Goal: Information Seeking & Learning: Learn about a topic

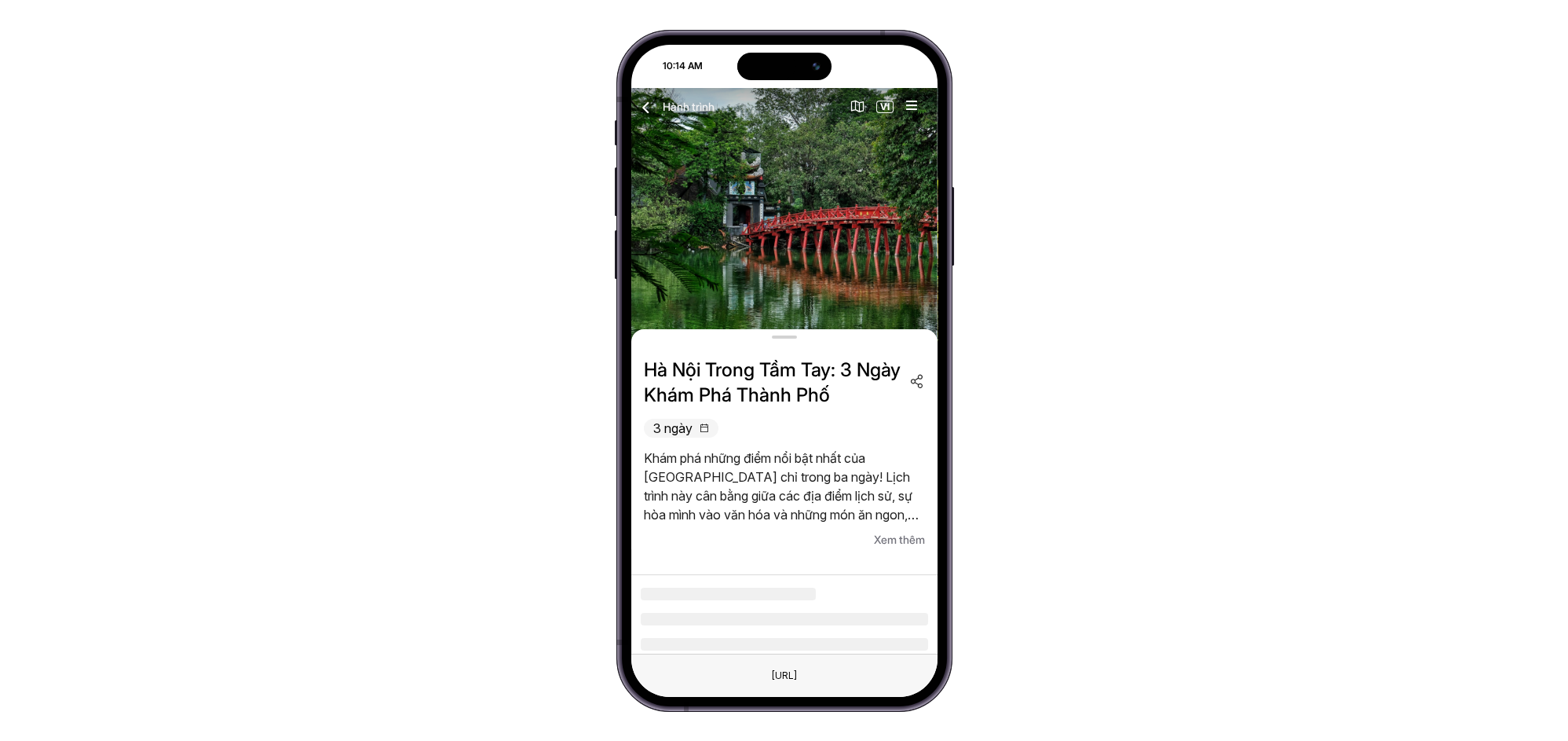
click at [653, 101] on icon "button" at bounding box center [647, 107] width 20 height 20
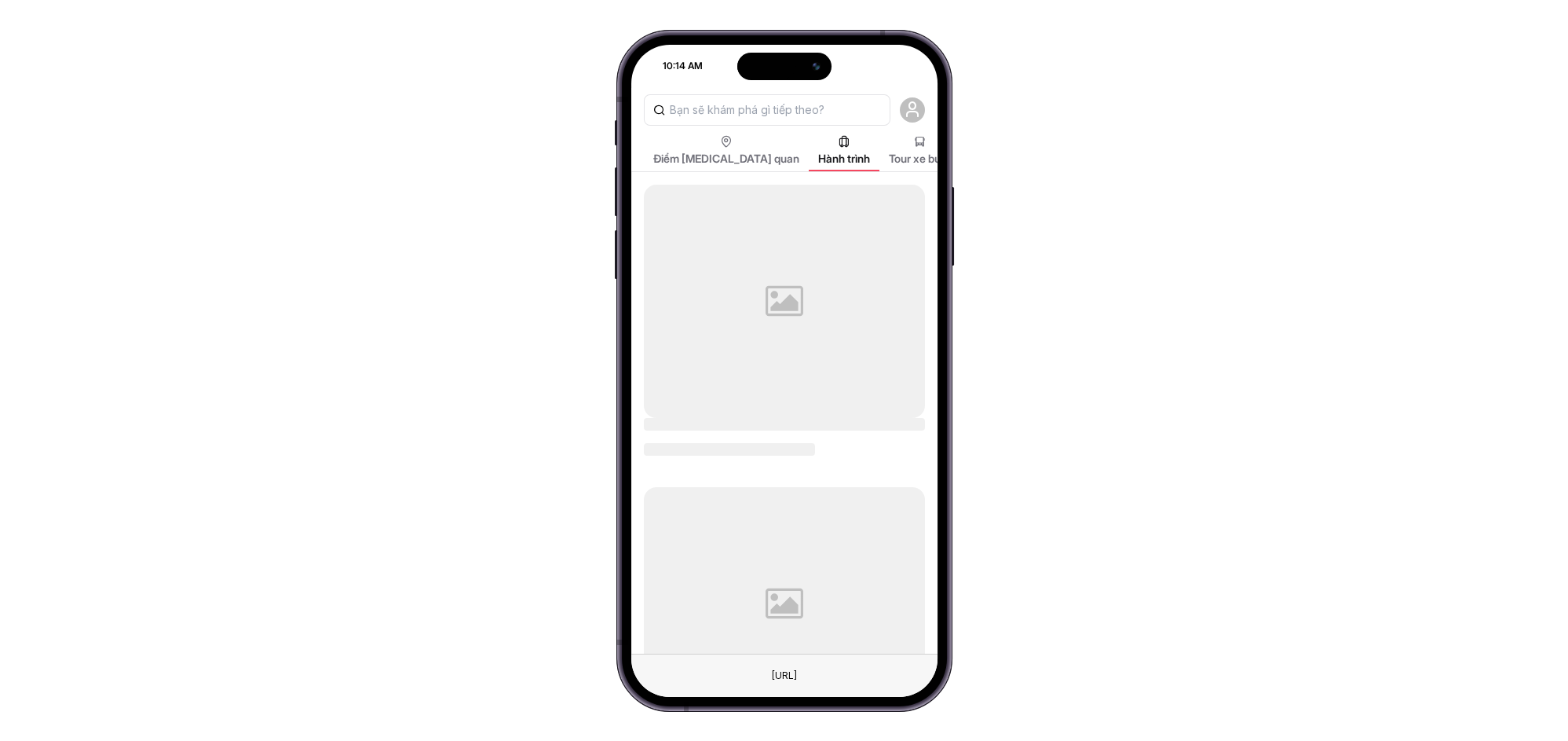
click at [687, 162] on span "Điểm tham quan" at bounding box center [726, 158] width 146 height 15
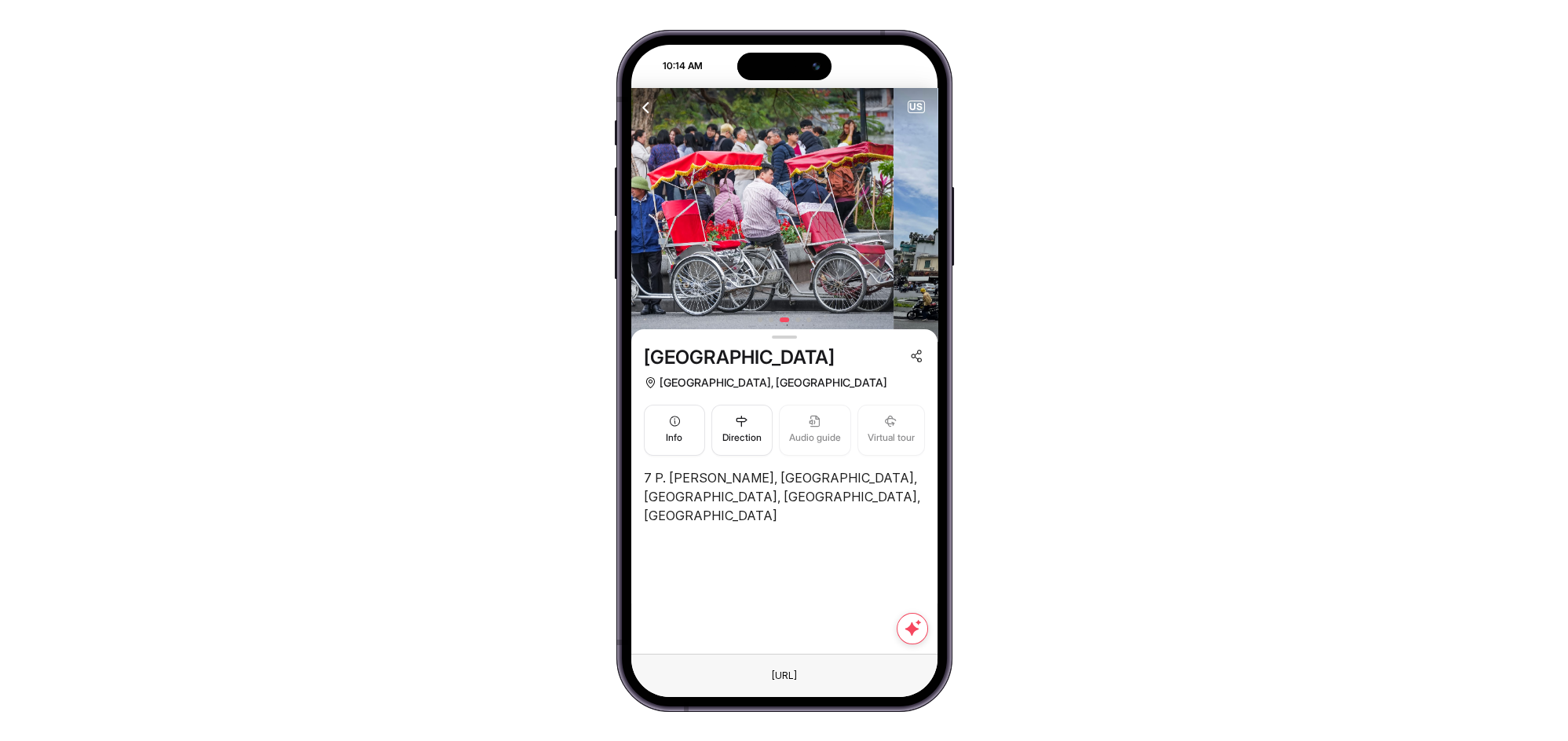
drag, startPoint x: 833, startPoint y: 238, endPoint x: 540, endPoint y: 221, distance: 293.5
click at [612, 231] on div "10:14 AM Attraction Itineraries Bus tour City tour Travel Blog NEARBY ATTRACTIO…" at bounding box center [784, 370] width 1568 height 741
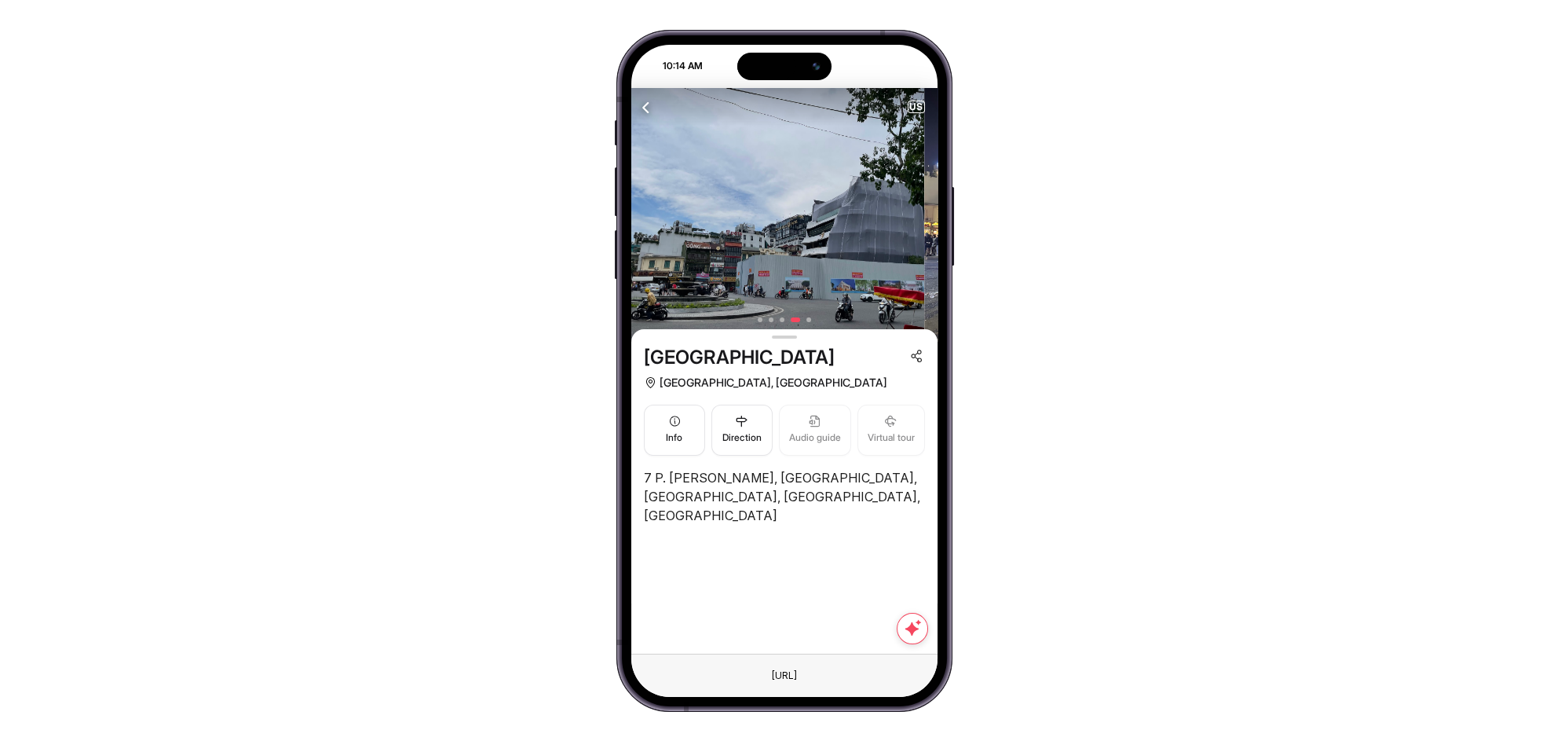
drag, startPoint x: 834, startPoint y: 229, endPoint x: 580, endPoint y: 216, distance: 254.3
click at [584, 216] on div "10:14 AM Attraction Itineraries Bus tour City tour Travel Blog NEARBY ATTRACTIO…" at bounding box center [784, 370] width 1568 height 741
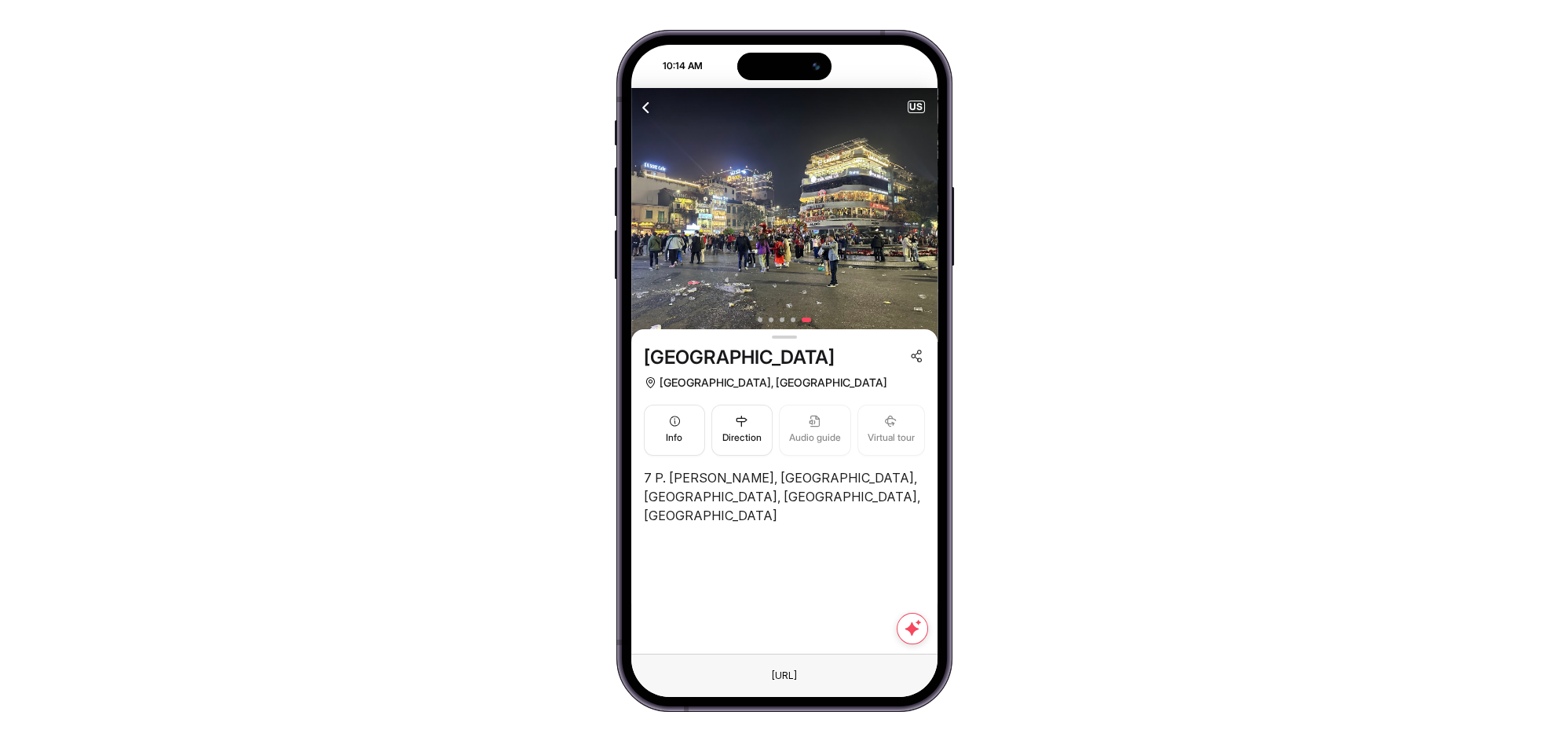
drag, startPoint x: 696, startPoint y: 224, endPoint x: 1032, endPoint y: 245, distance: 336.7
click at [1023, 245] on div "10:14 AM Attraction Itineraries Bus tour City tour Travel Blog NEARBY ATTRACTIO…" at bounding box center [784, 370] width 1568 height 741
drag, startPoint x: 759, startPoint y: 224, endPoint x: 1022, endPoint y: 237, distance: 263.3
click at [975, 236] on div "10:14 AM Attraction Itineraries Bus tour City tour Travel Blog NEARBY ATTRACTIO…" at bounding box center [784, 370] width 1568 height 741
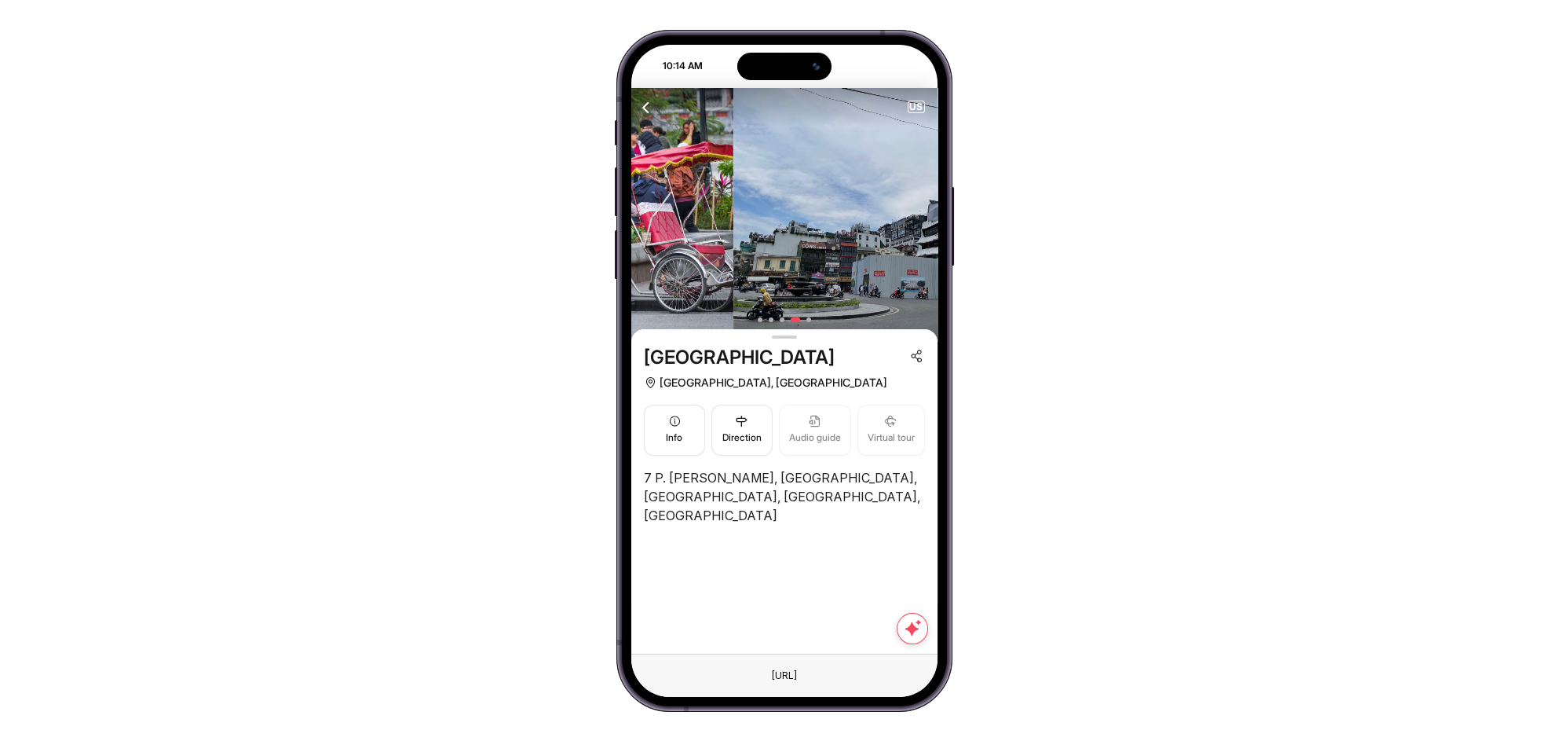
drag, startPoint x: 730, startPoint y: 236, endPoint x: 1101, endPoint y: 250, distance: 371.3
click at [1066, 249] on div "10:14 AM Attraction Itineraries Bus tour City tour Travel Blog NEARBY ATTRACTIO…" at bounding box center [784, 370] width 1568 height 741
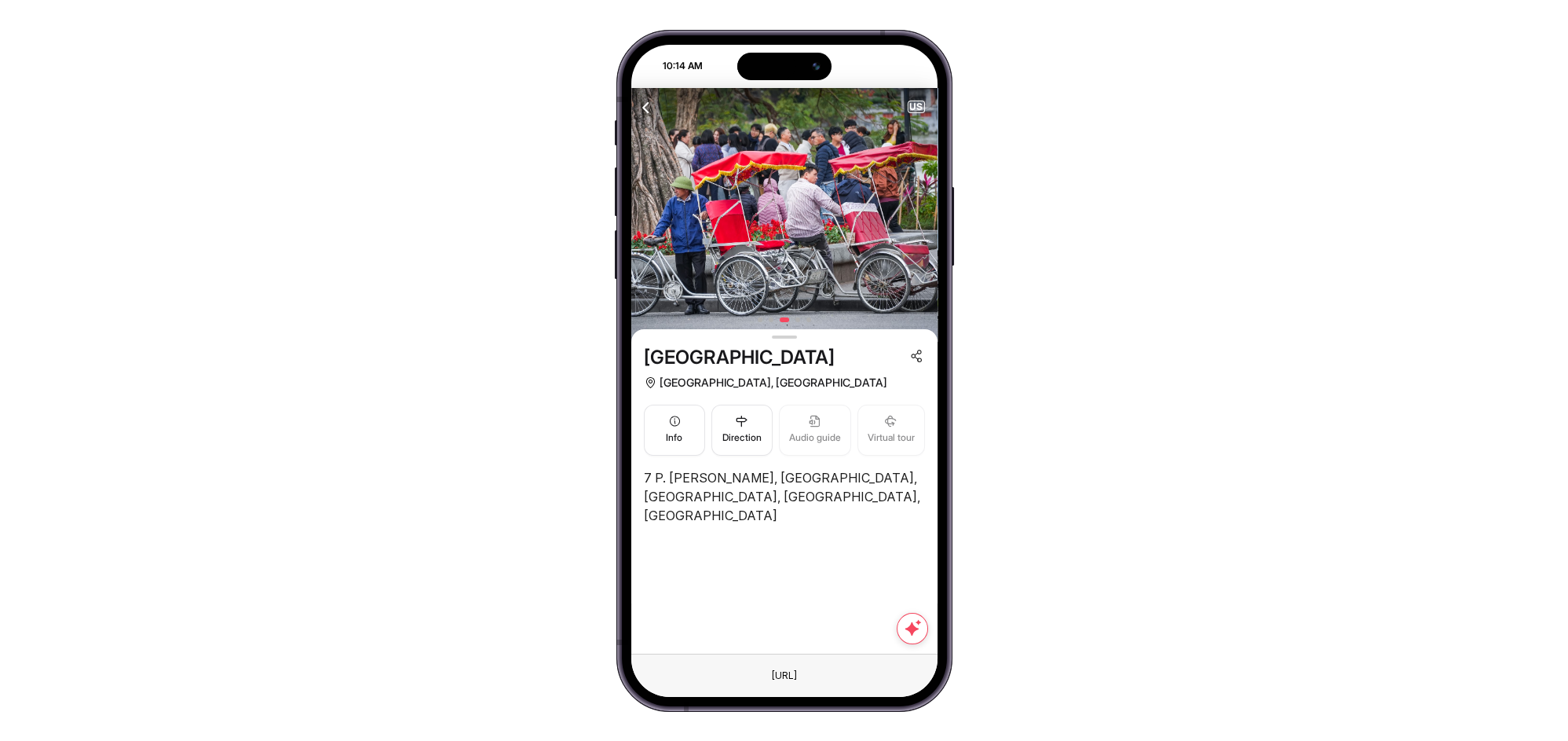
drag, startPoint x: 714, startPoint y: 234, endPoint x: 1035, endPoint y: 246, distance: 321.2
click at [1034, 246] on div "10:14 AM Attraction Itineraries Bus tour City tour Travel Blog NEARBY ATTRACTIO…" at bounding box center [784, 370] width 1568 height 741
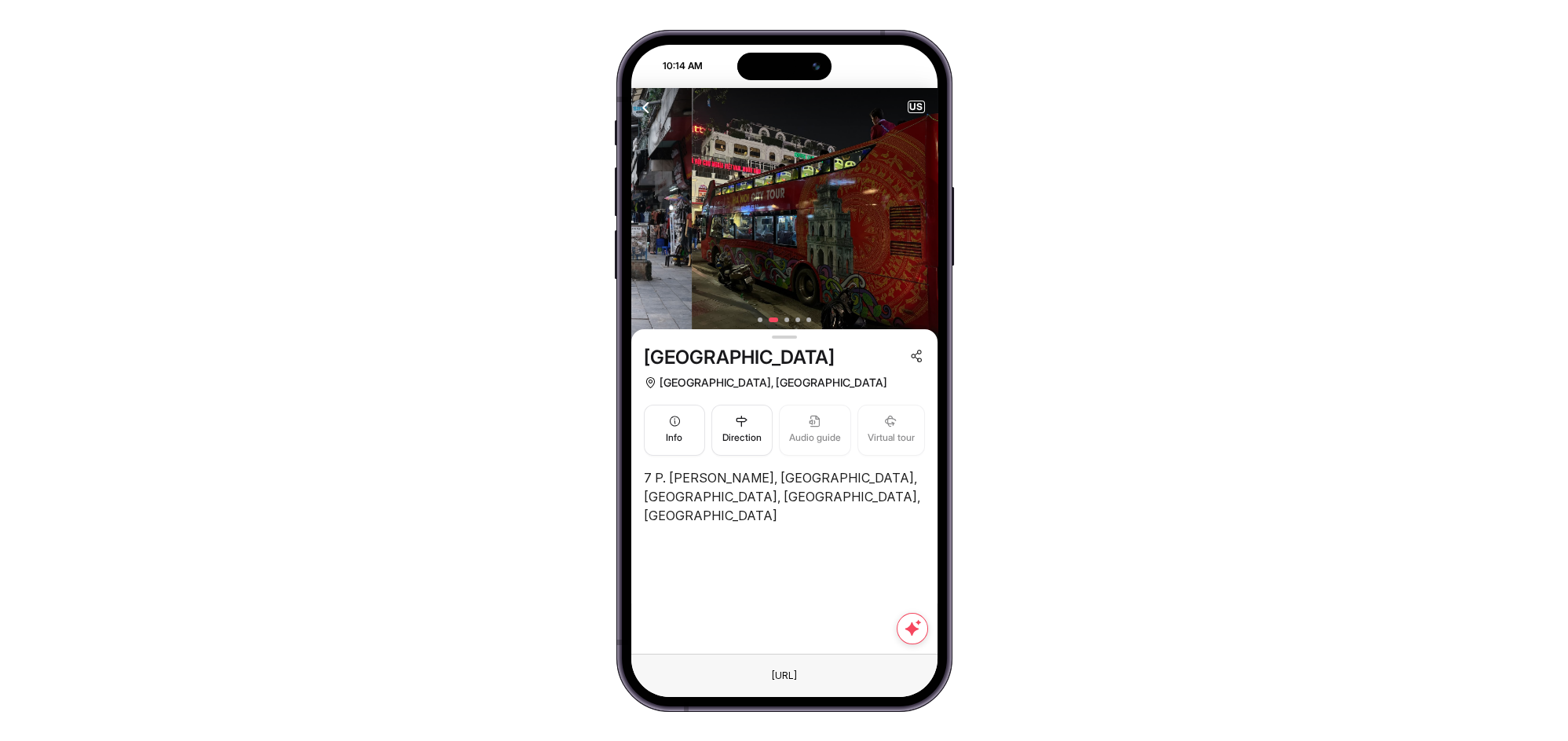
drag, startPoint x: 764, startPoint y: 229, endPoint x: 1042, endPoint y: 238, distance: 278.1
click at [1031, 238] on div "10:14 AM Attraction Itineraries Bus tour City tour Travel Blog NEARBY ATTRACTIO…" at bounding box center [784, 370] width 1568 height 741
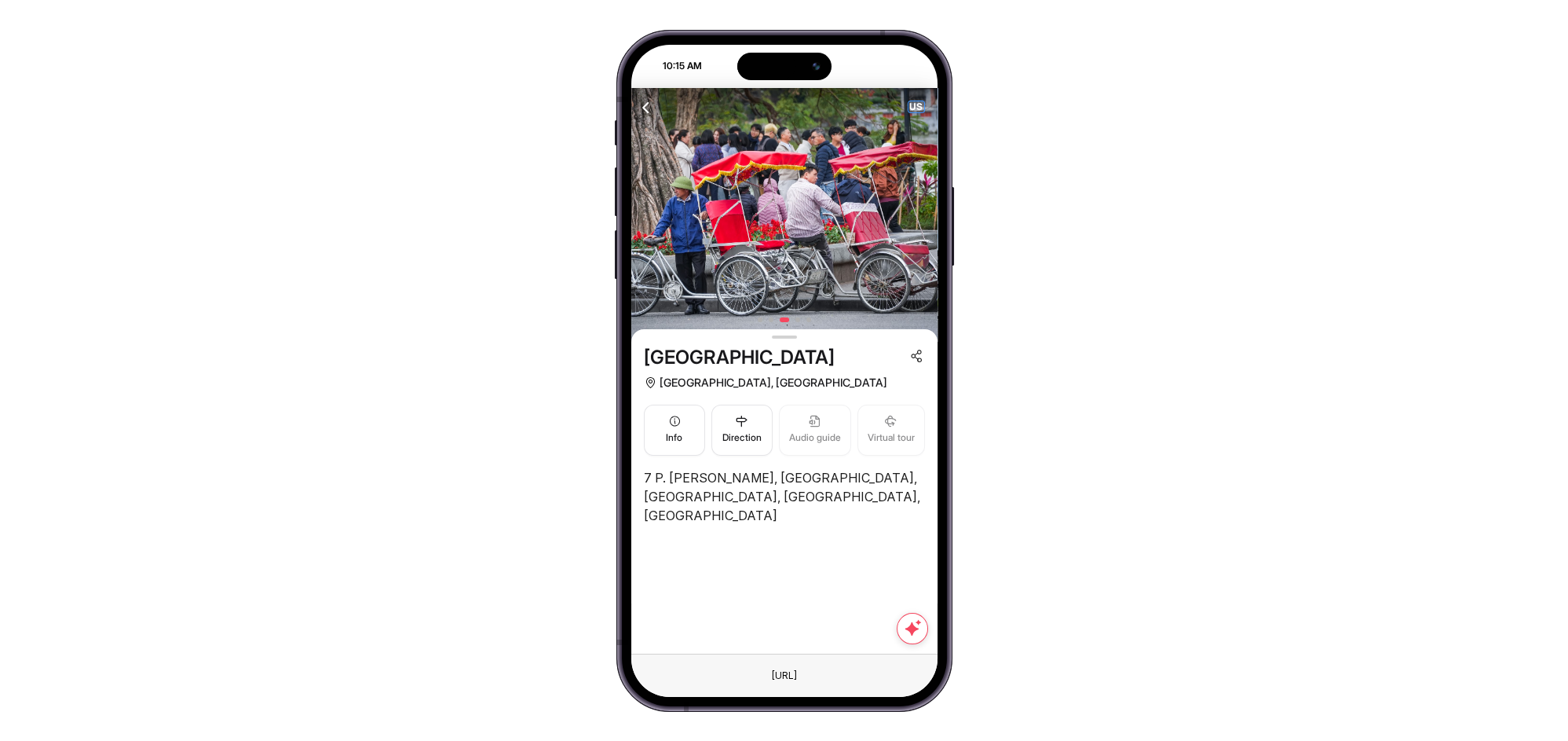
click at [914, 105] on span "US" at bounding box center [916, 106] width 15 height 11
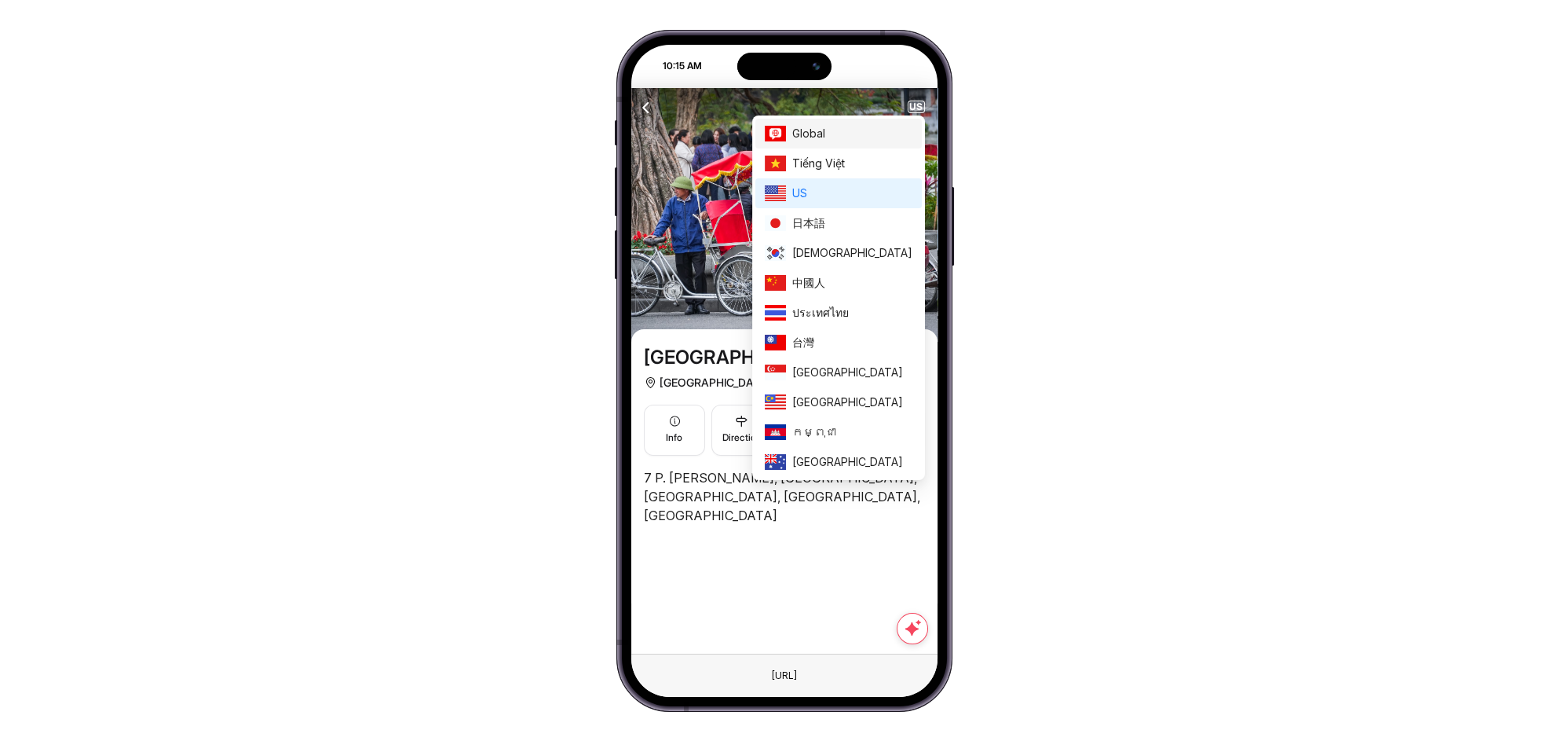
click at [886, 130] on span "Global" at bounding box center [853, 133] width 120 height 17
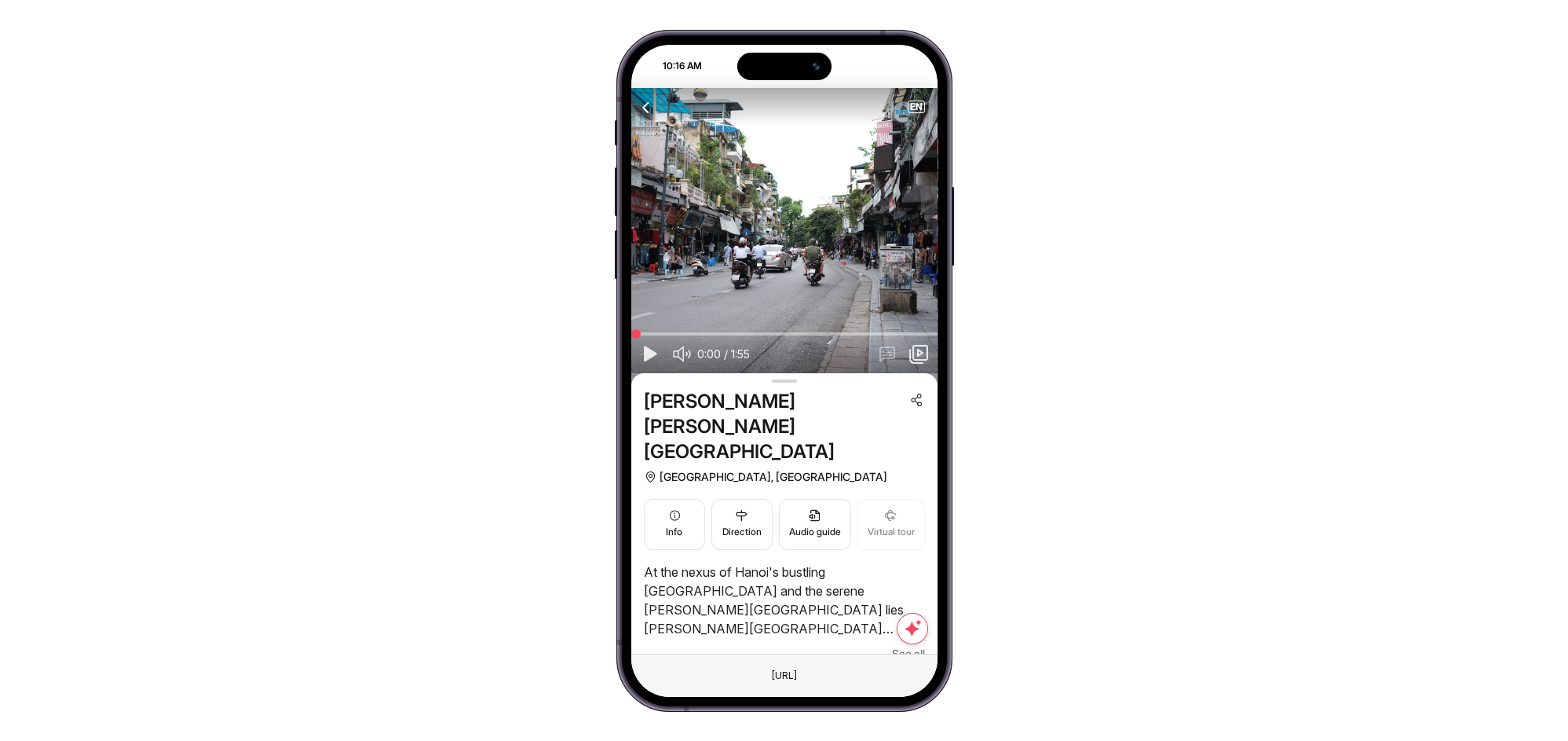
drag, startPoint x: 634, startPoint y: 256, endPoint x: 545, endPoint y: 258, distance: 89.0
click at [545, 258] on div "10:16 AM Attraction Itineraries Bus tour City tour Travel Blog NEARBY ATTRACTIO…" at bounding box center [784, 370] width 1568 height 741
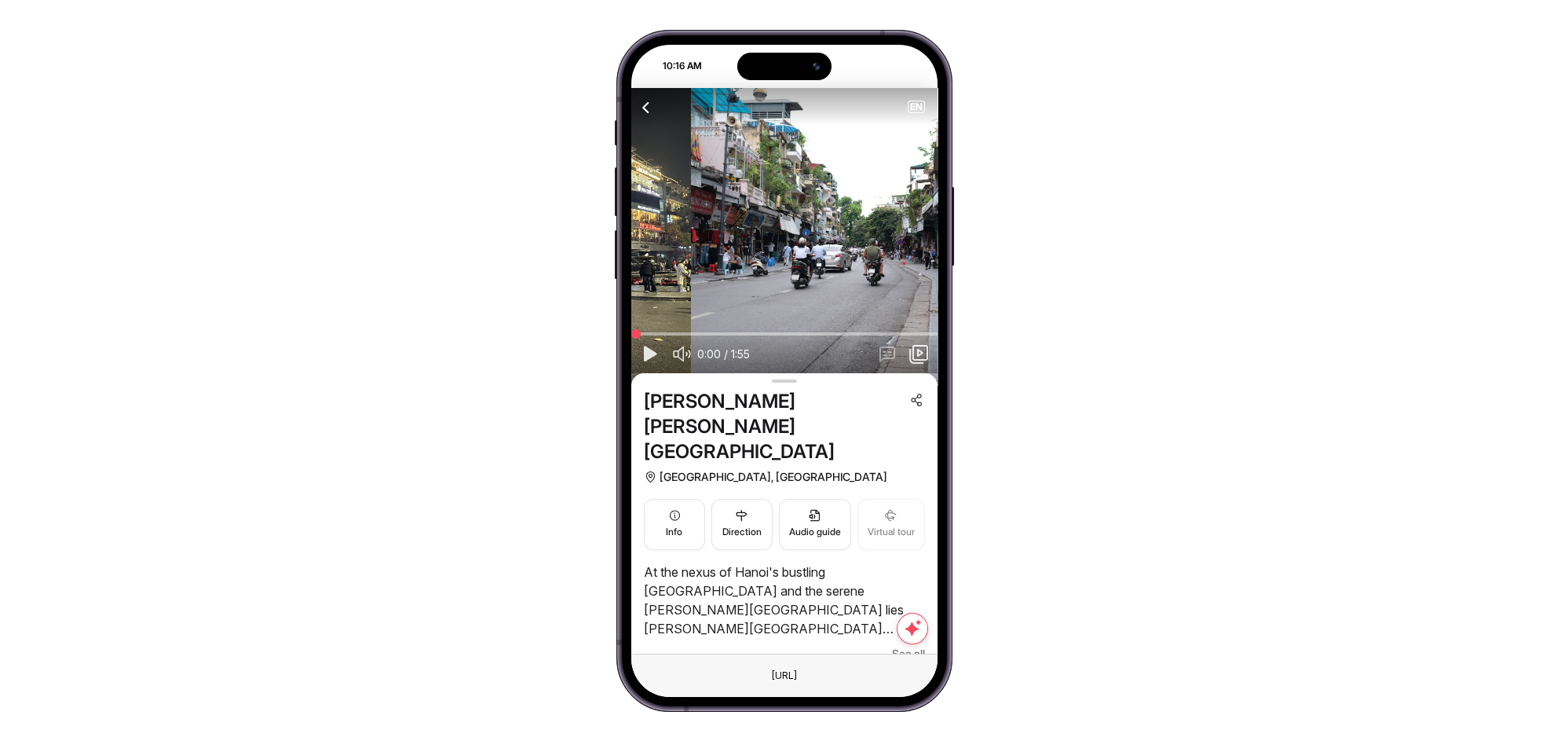
drag, startPoint x: 704, startPoint y: 258, endPoint x: 1113, endPoint y: 265, distance: 409.1
click at [1064, 263] on div "10:16 AM Attraction Itineraries Bus tour City tour Travel Blog NEARBY ATTRACTIO…" at bounding box center [784, 370] width 1568 height 741
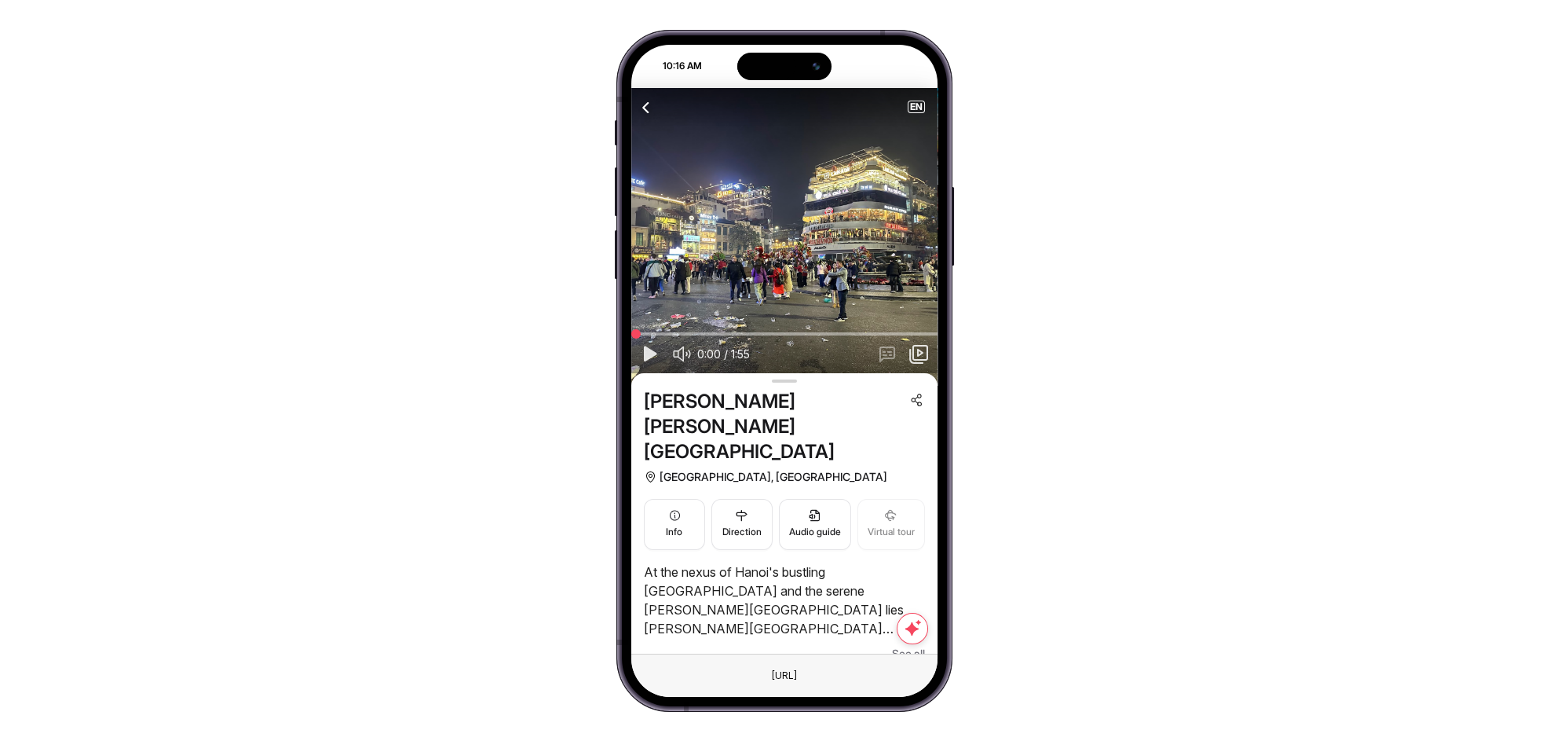
drag, startPoint x: 694, startPoint y: 243, endPoint x: 946, endPoint y: 259, distance: 252.5
click at [946, 259] on div "10:16 AM Attraction Itineraries Bus tour City tour Travel Blog NEARBY ATTRACTIO…" at bounding box center [784, 371] width 336 height 682
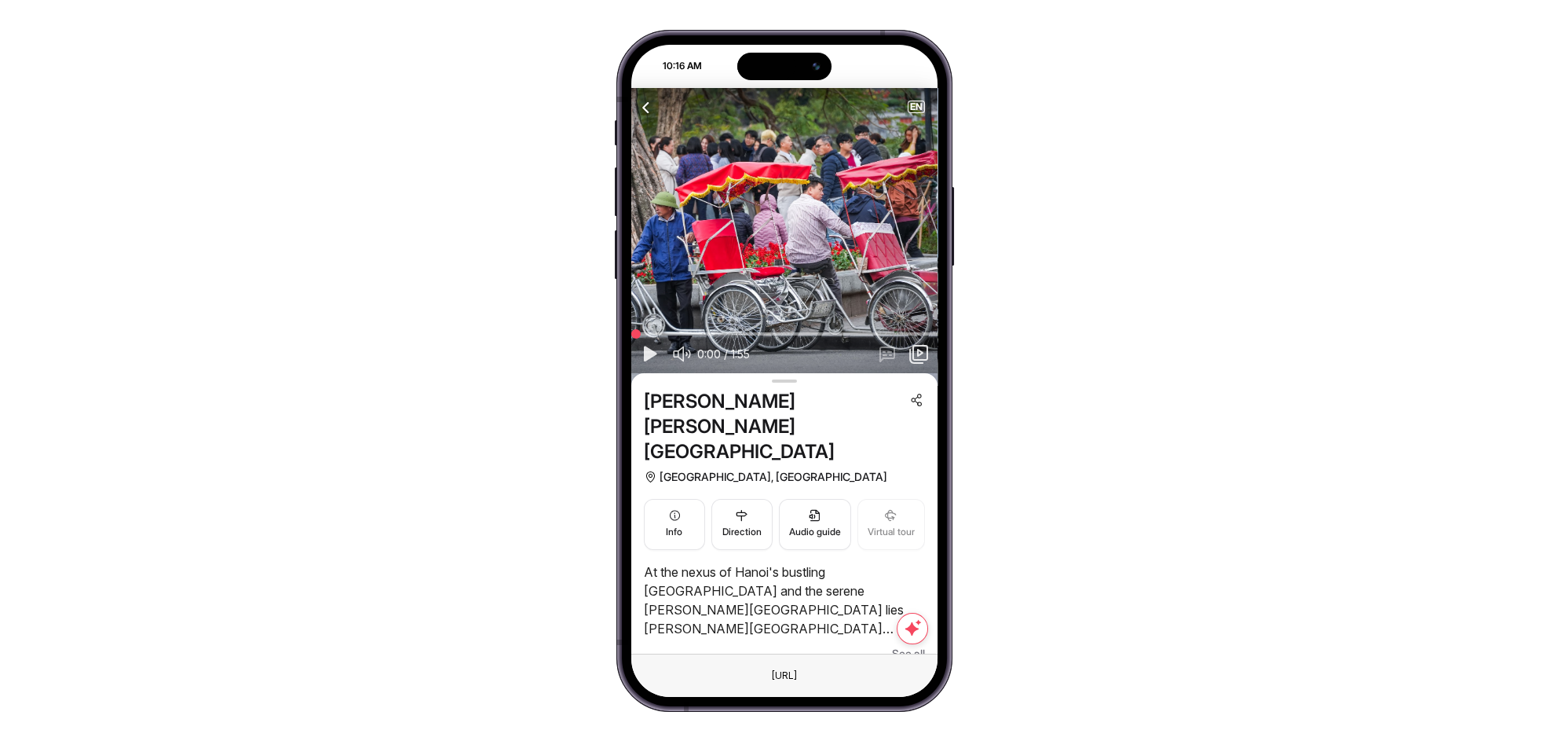
drag, startPoint x: 743, startPoint y: 251, endPoint x: 1008, endPoint y: 280, distance: 266.6
click at [1012, 257] on div "10:16 AM Attraction Itineraries Bus tour City tour Travel Blog NEARBY ATTRACTIO…" at bounding box center [784, 370] width 1568 height 741
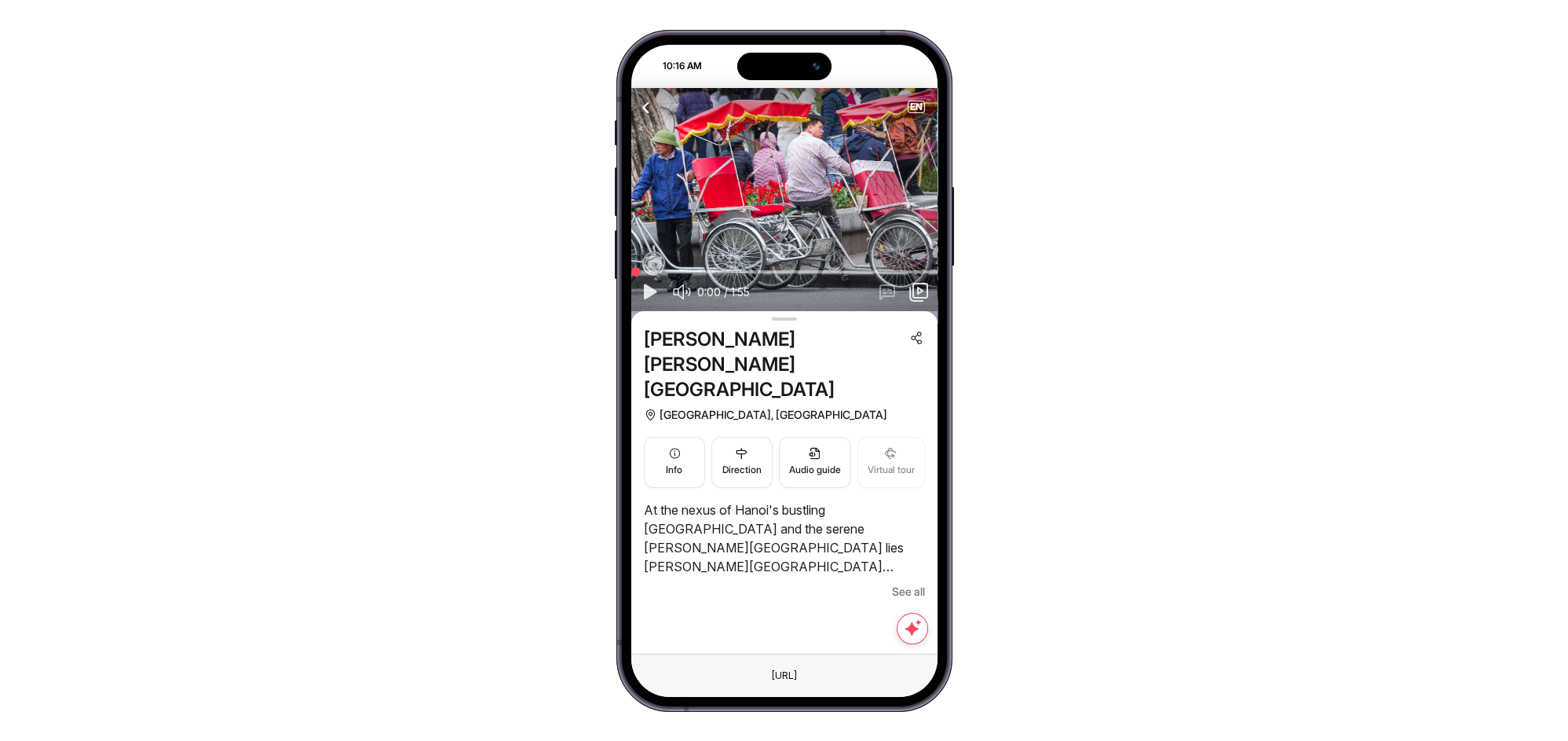
click at [896, 582] on span "See all" at bounding box center [908, 591] width 33 height 19
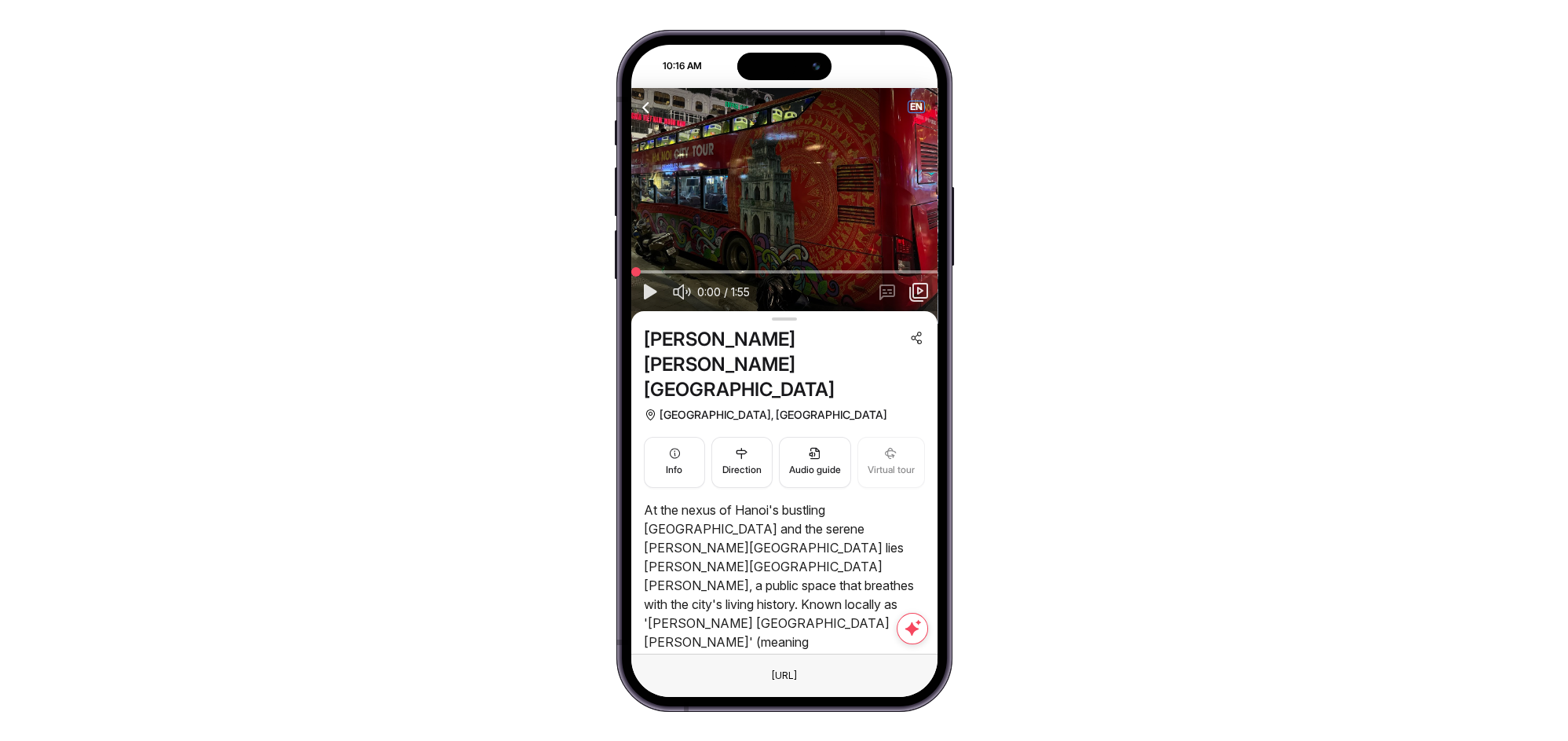
click at [909, 101] on button "EN" at bounding box center [916, 107] width 17 height 13
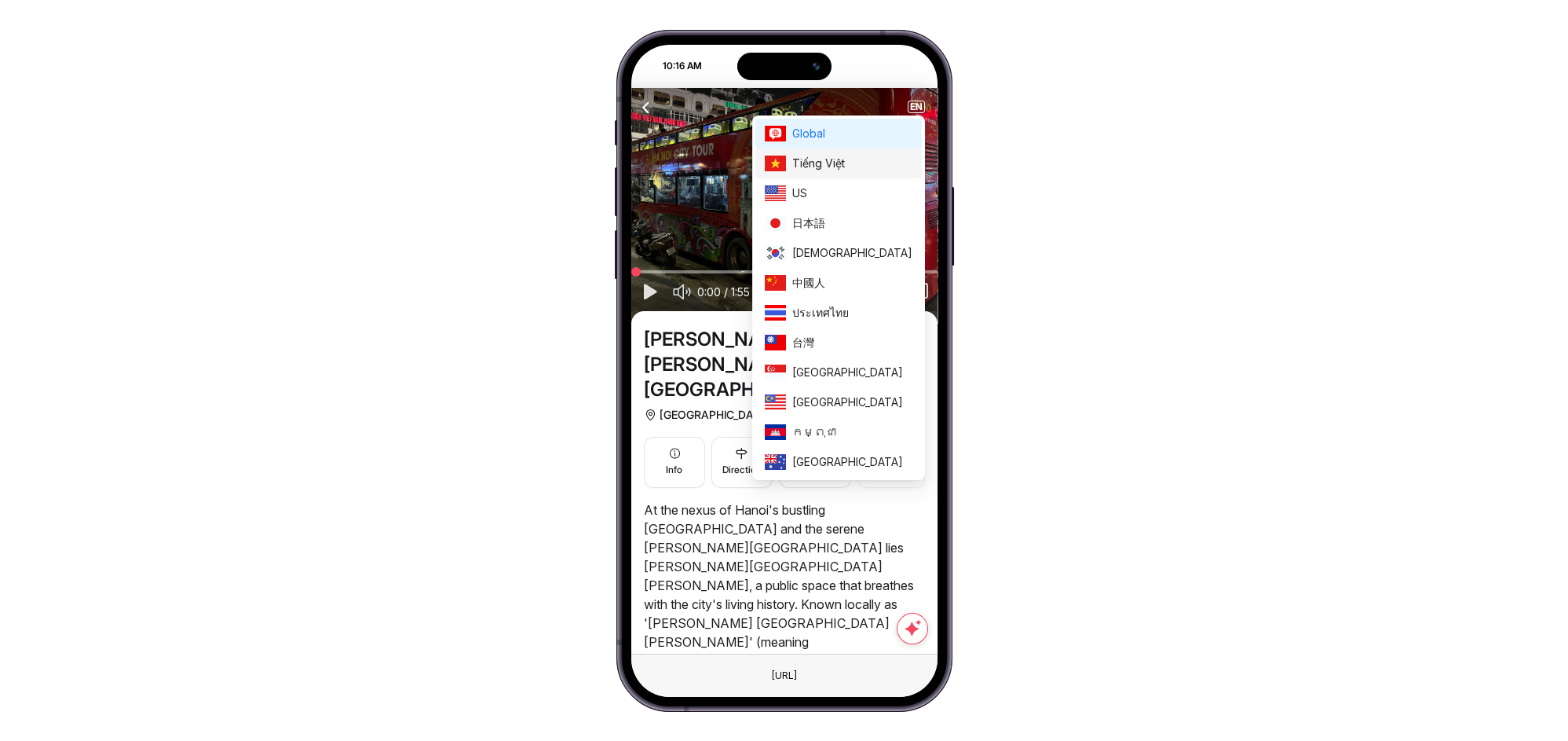
click at [880, 159] on span "Tiếng Việt" at bounding box center [853, 163] width 120 height 17
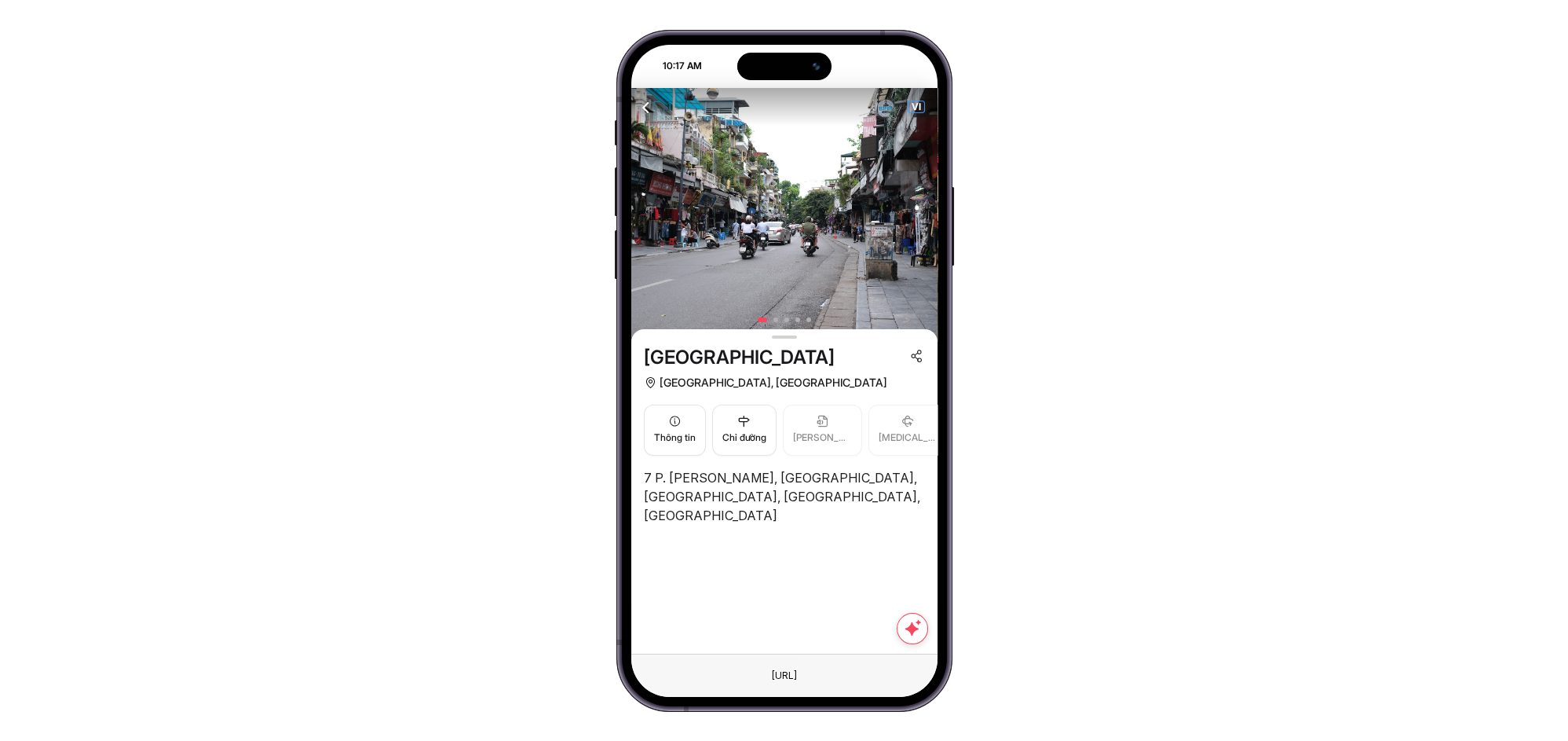
click at [910, 104] on span "VI" at bounding box center [916, 106] width 15 height 11
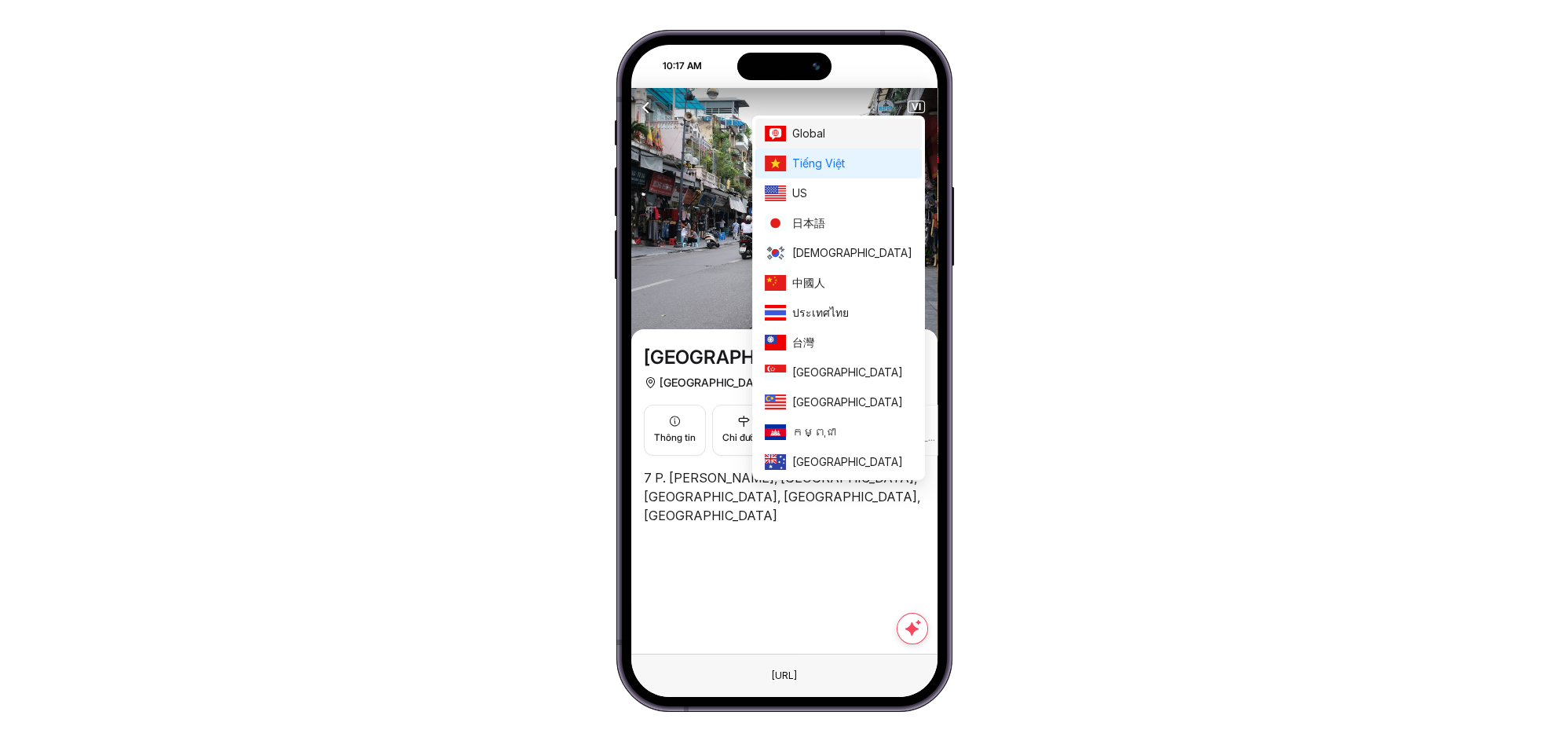
click at [899, 135] on span "Global" at bounding box center [853, 133] width 120 height 17
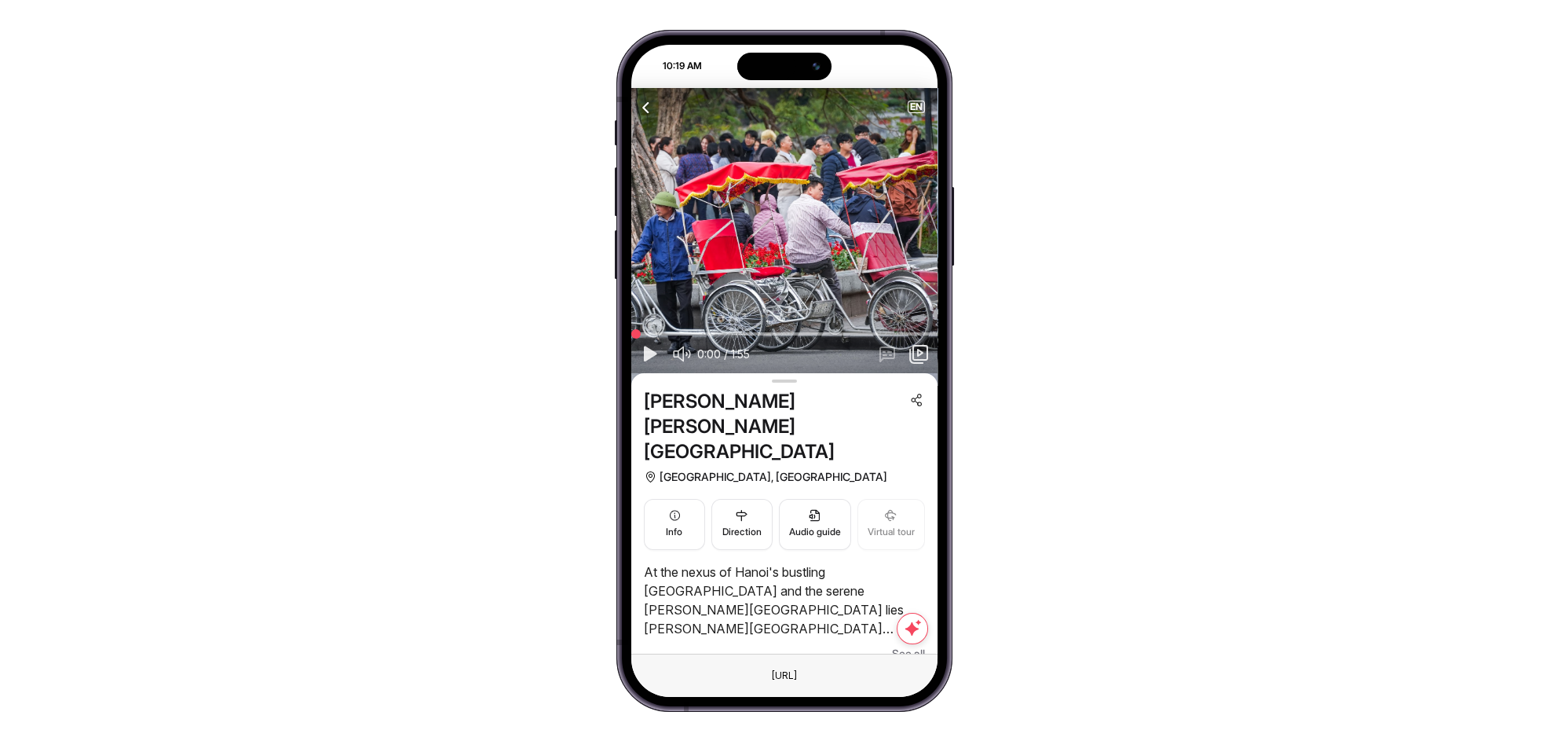
scroll to position [62, 0]
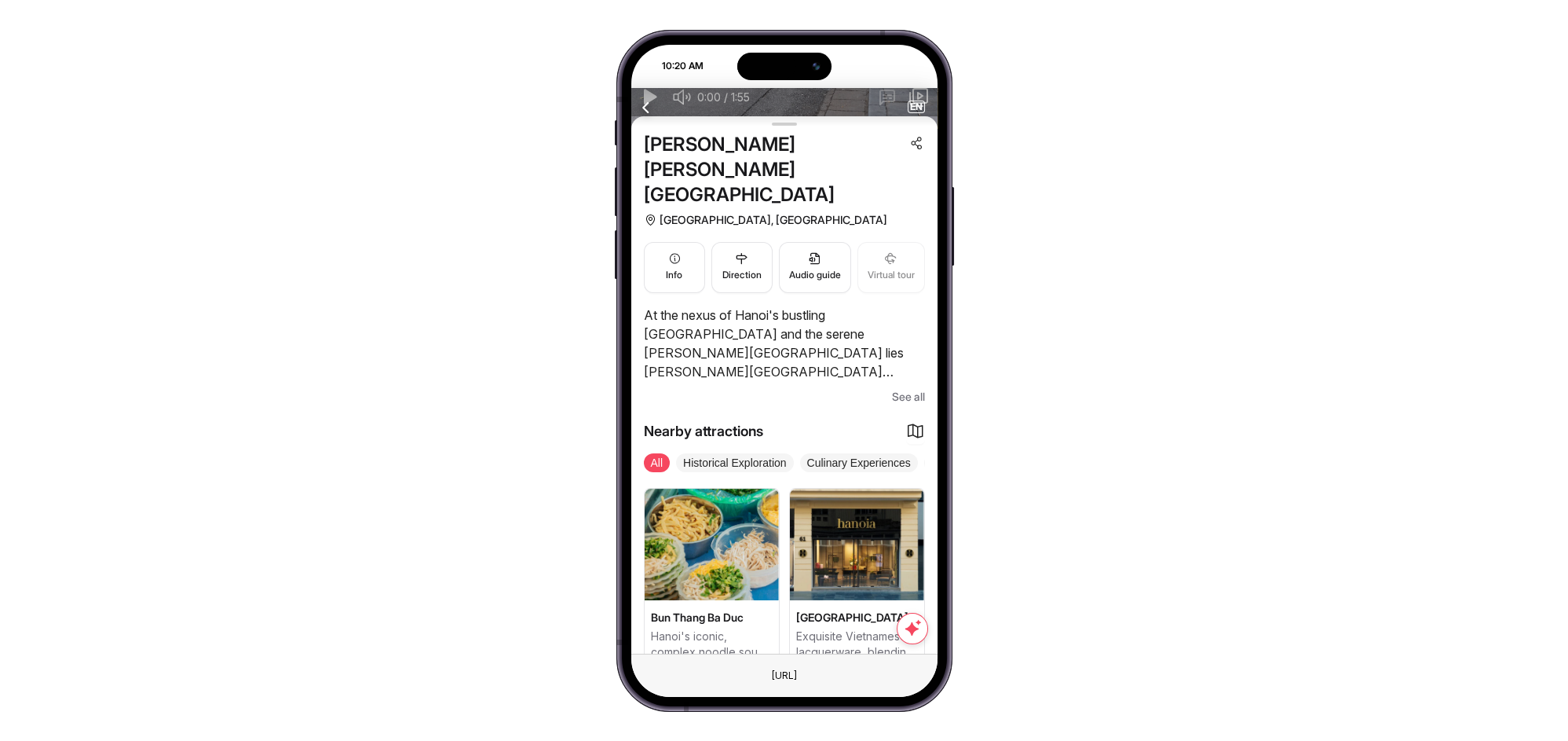
scroll to position [263, 0]
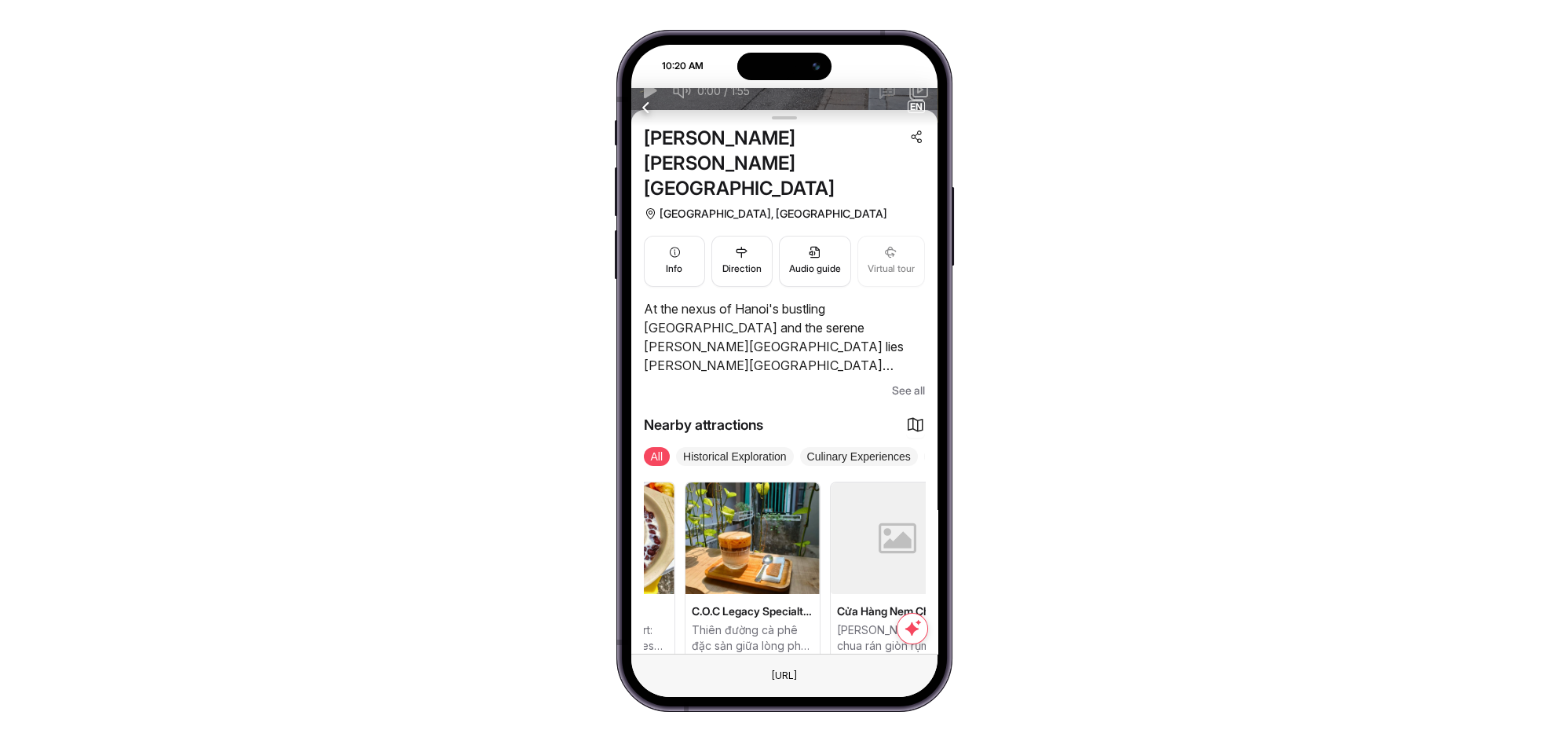
drag, startPoint x: 883, startPoint y: 549, endPoint x: 684, endPoint y: 544, distance: 199.1
click at [530, 544] on div "Bun Thang Ba Duc Hanoi's iconic, complex noodle soup experience. Hanoia House E…" at bounding box center [389, 571] width 281 height 179
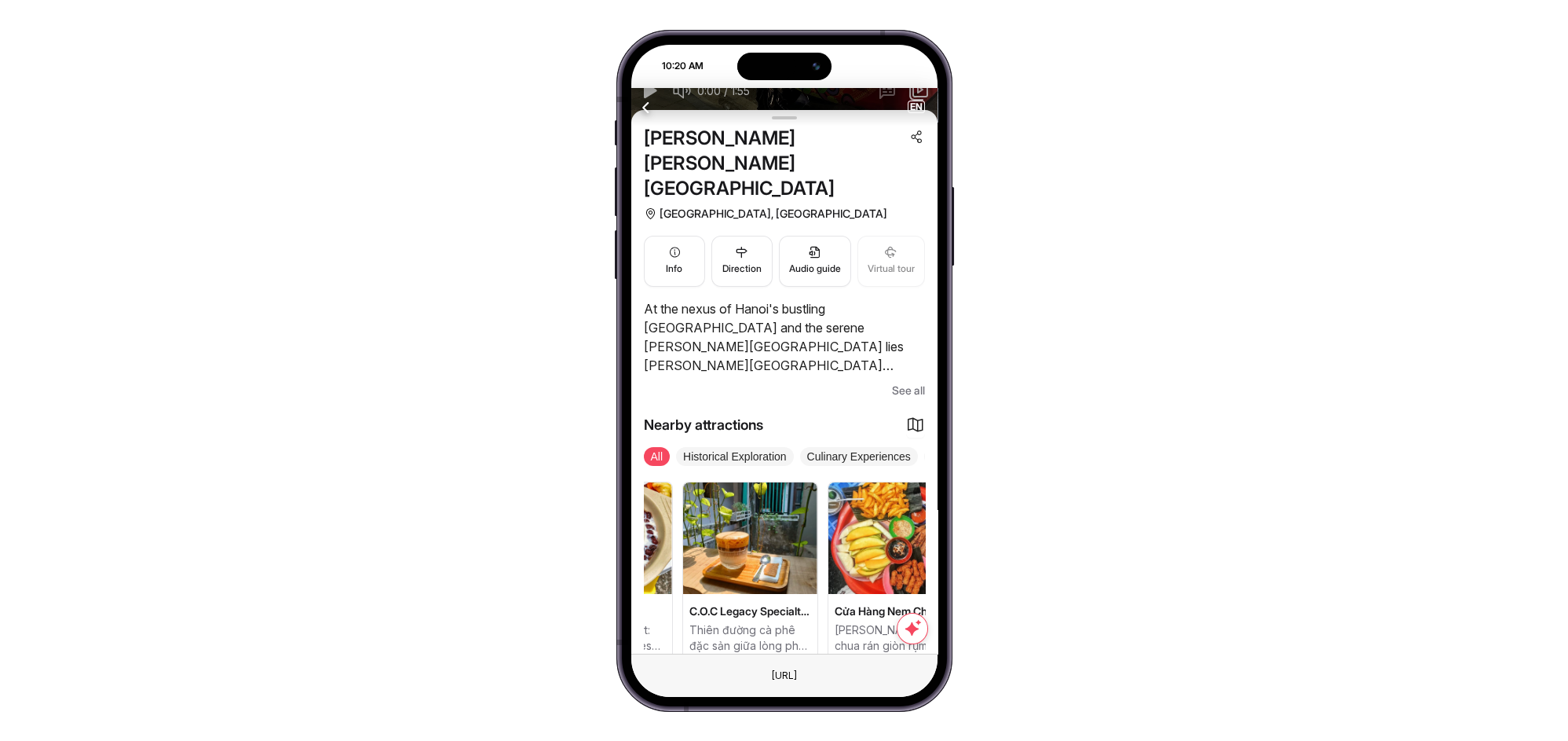
scroll to position [0, 580]
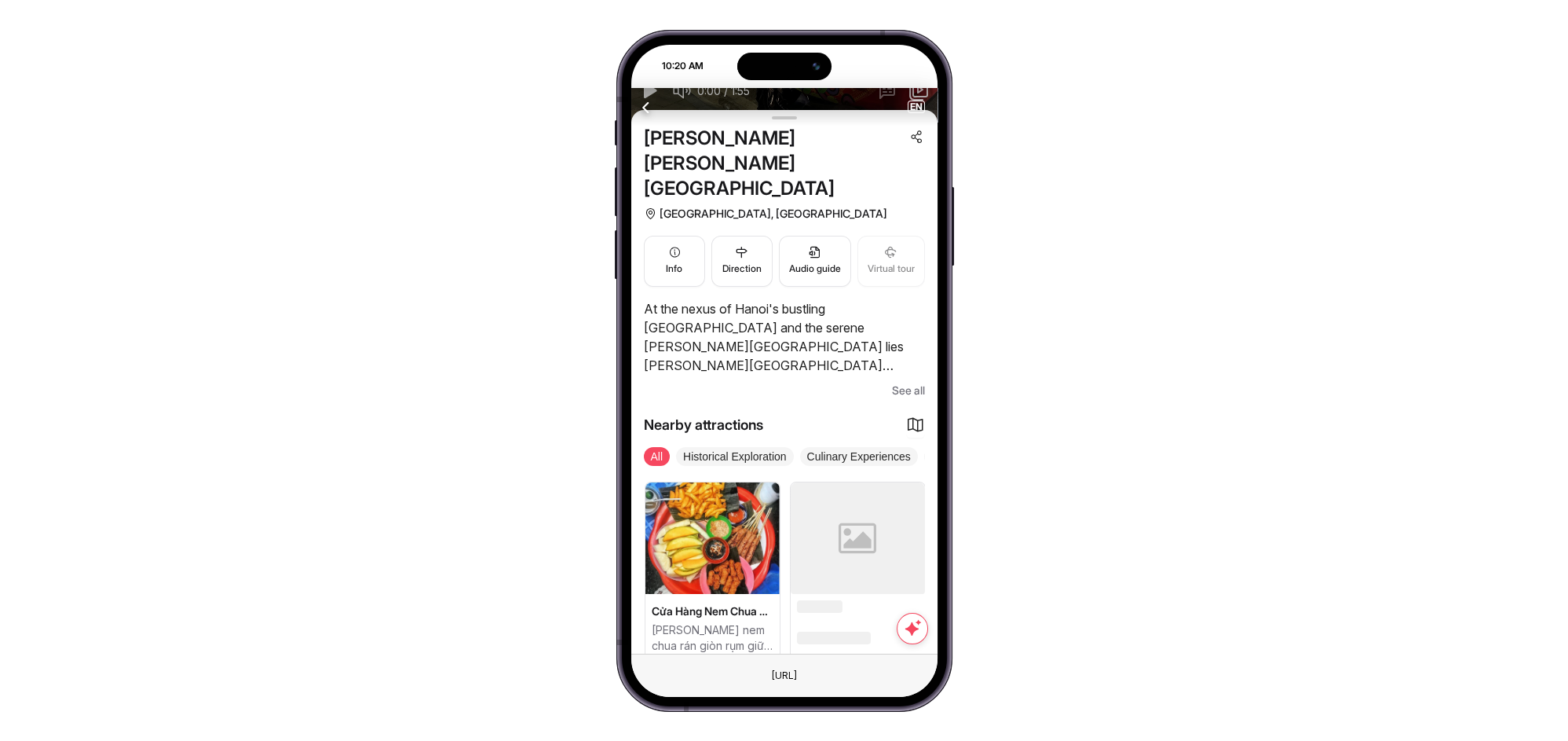
drag, startPoint x: 849, startPoint y: 546, endPoint x: 675, endPoint y: 546, distance: 174.0
click at [675, 546] on img at bounding box center [713, 537] width 135 height 112
drag, startPoint x: 836, startPoint y: 545, endPoint x: 742, endPoint y: 551, distance: 94.2
click at [345, 551] on div "Bun Thang Ba Duc Hanoi's iconic, complex noodle soup experience. Hanoia House E…" at bounding box center [204, 571] width 281 height 179
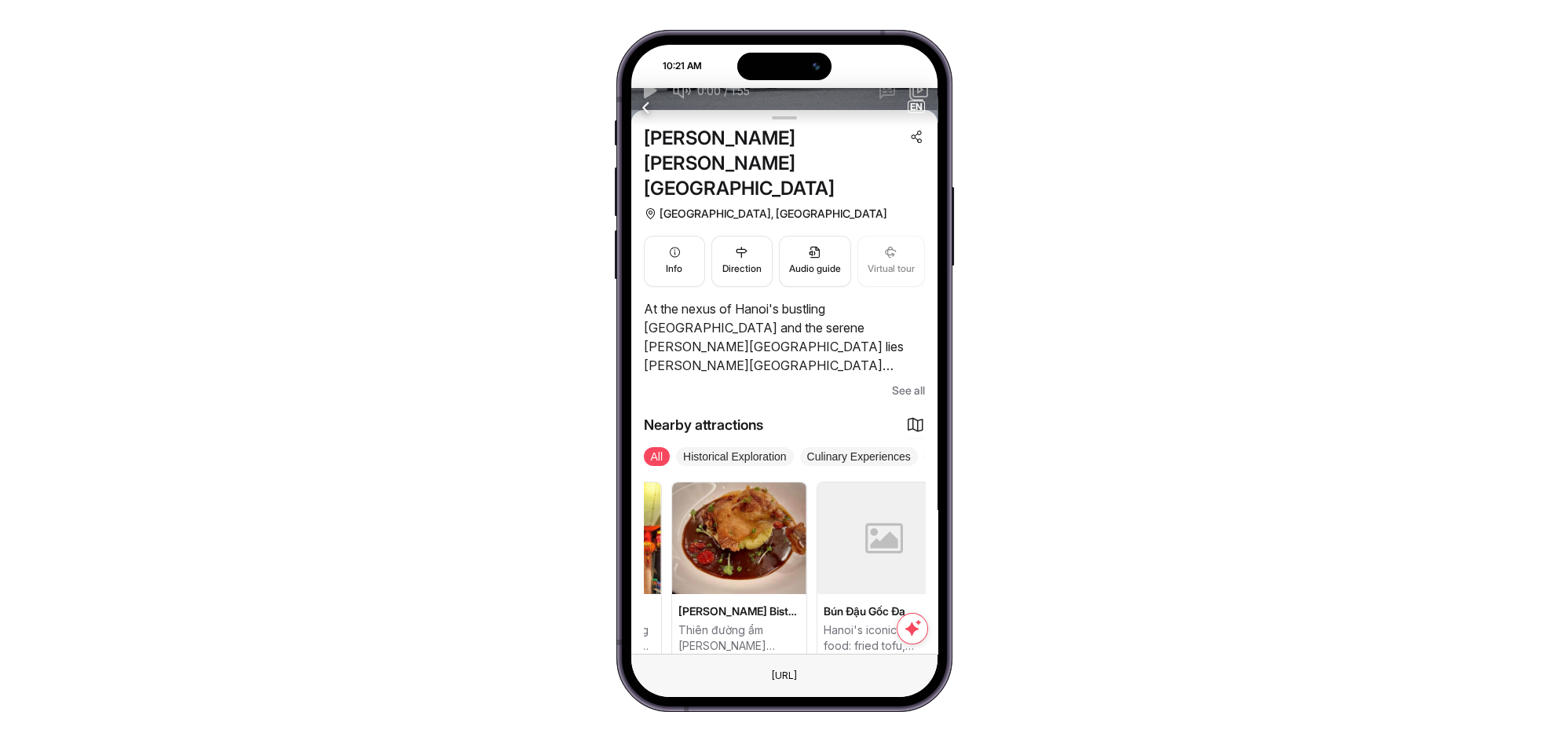
drag, startPoint x: 795, startPoint y: 537, endPoint x: 666, endPoint y: 535, distance: 129.0
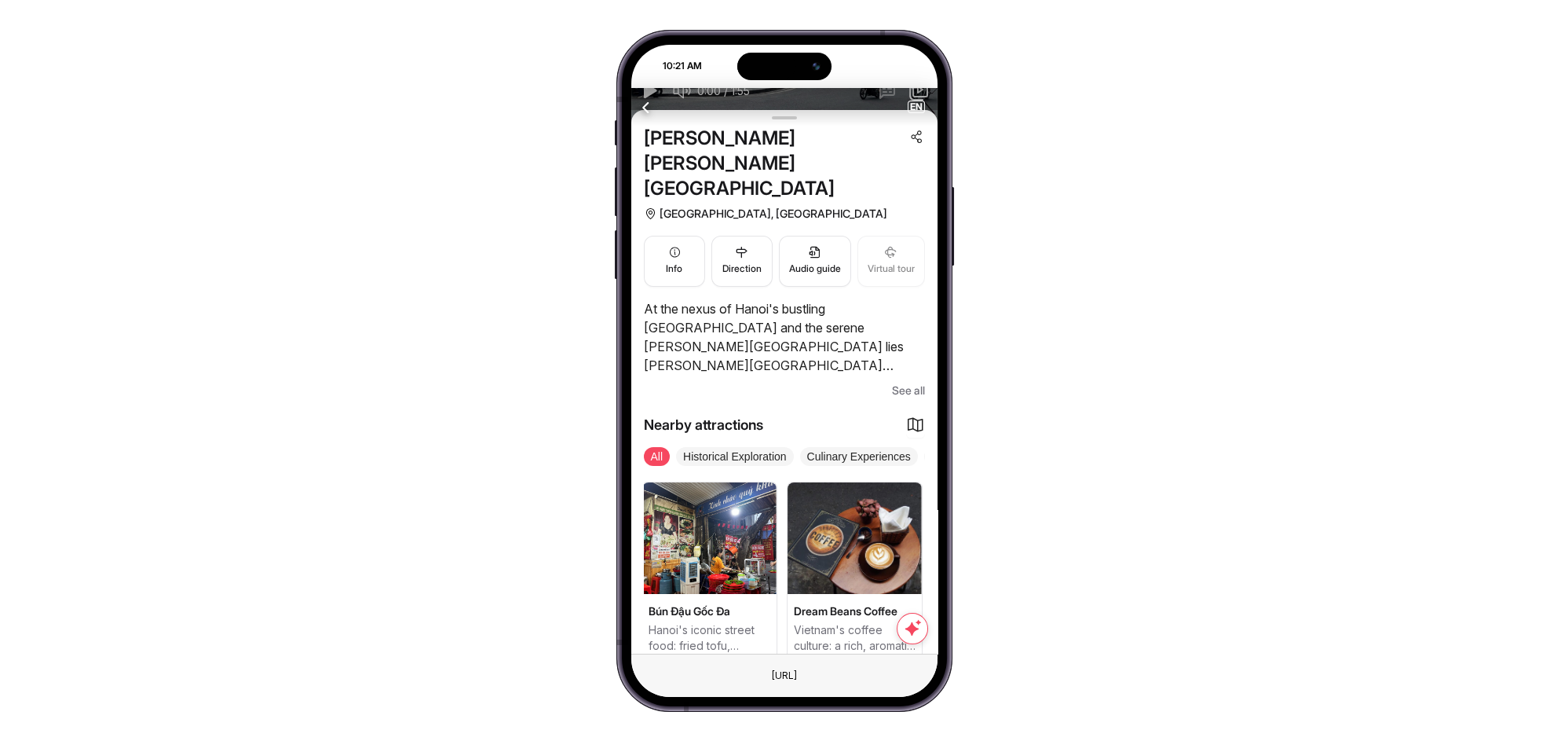
drag, startPoint x: 848, startPoint y: 513, endPoint x: 759, endPoint y: 533, distance: 91.2
click at [759, 533] on img at bounding box center [710, 537] width 135 height 112
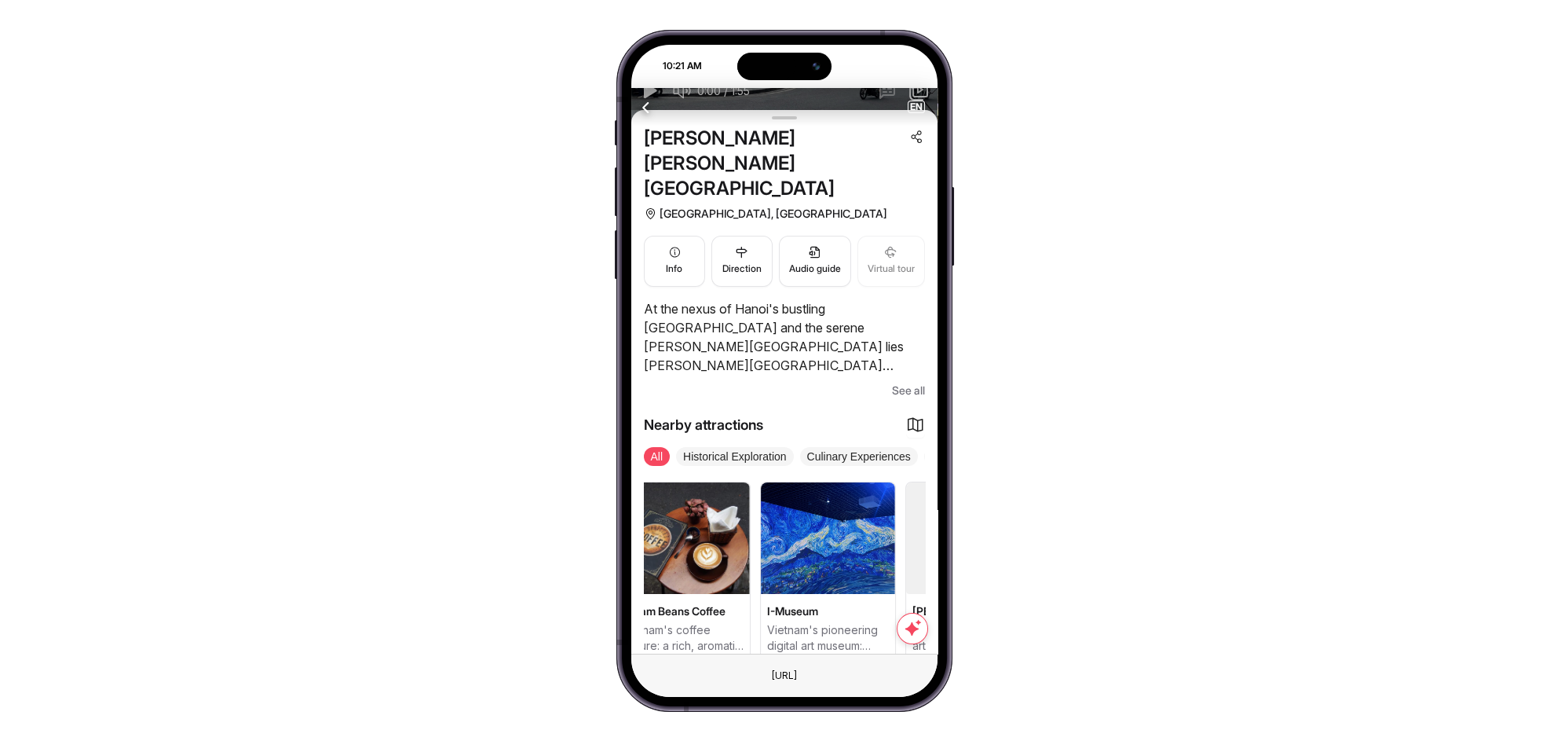
drag, startPoint x: 836, startPoint y: 538, endPoint x: 776, endPoint y: 543, distance: 60.2
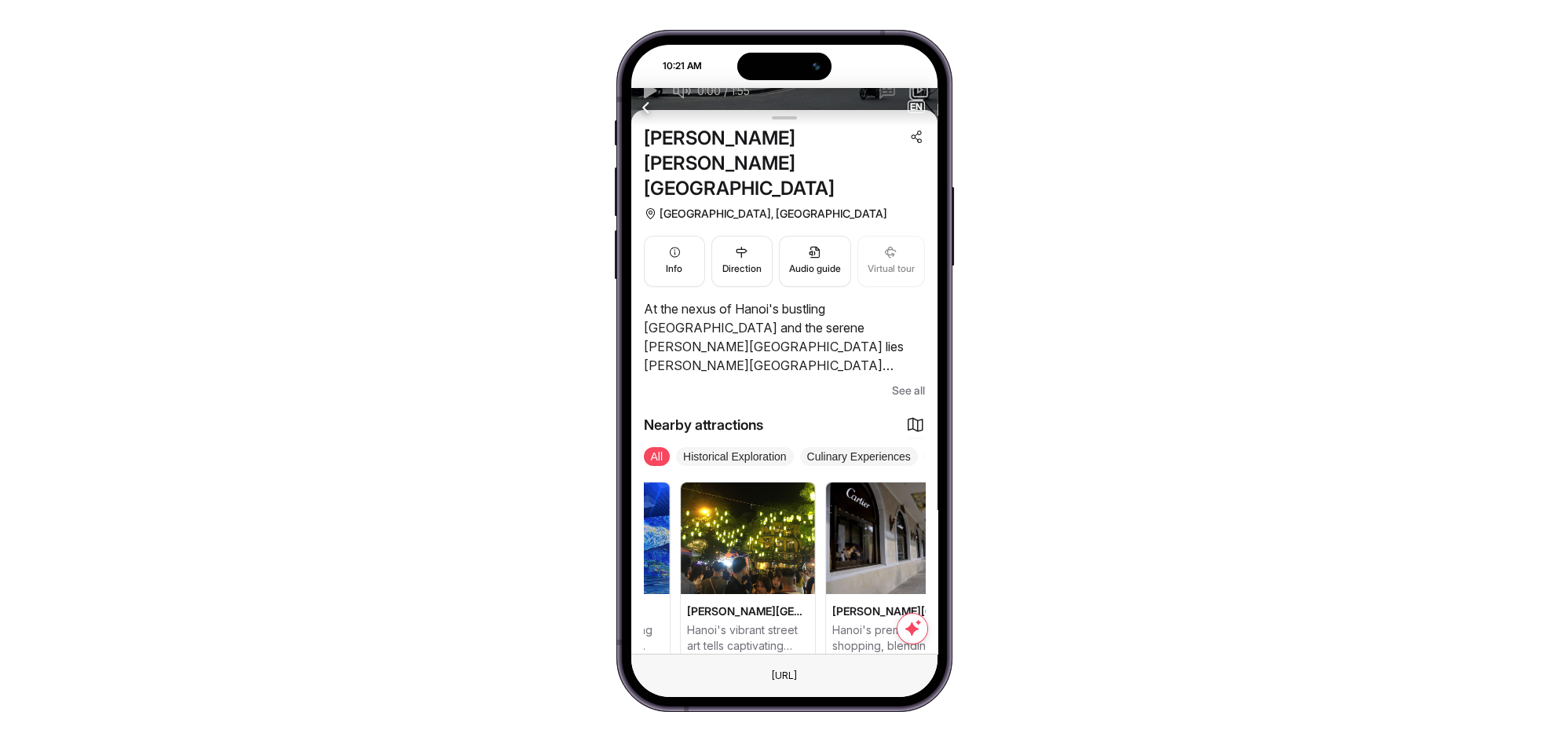
drag, startPoint x: 869, startPoint y: 551, endPoint x: 764, endPoint y: 563, distance: 105.7
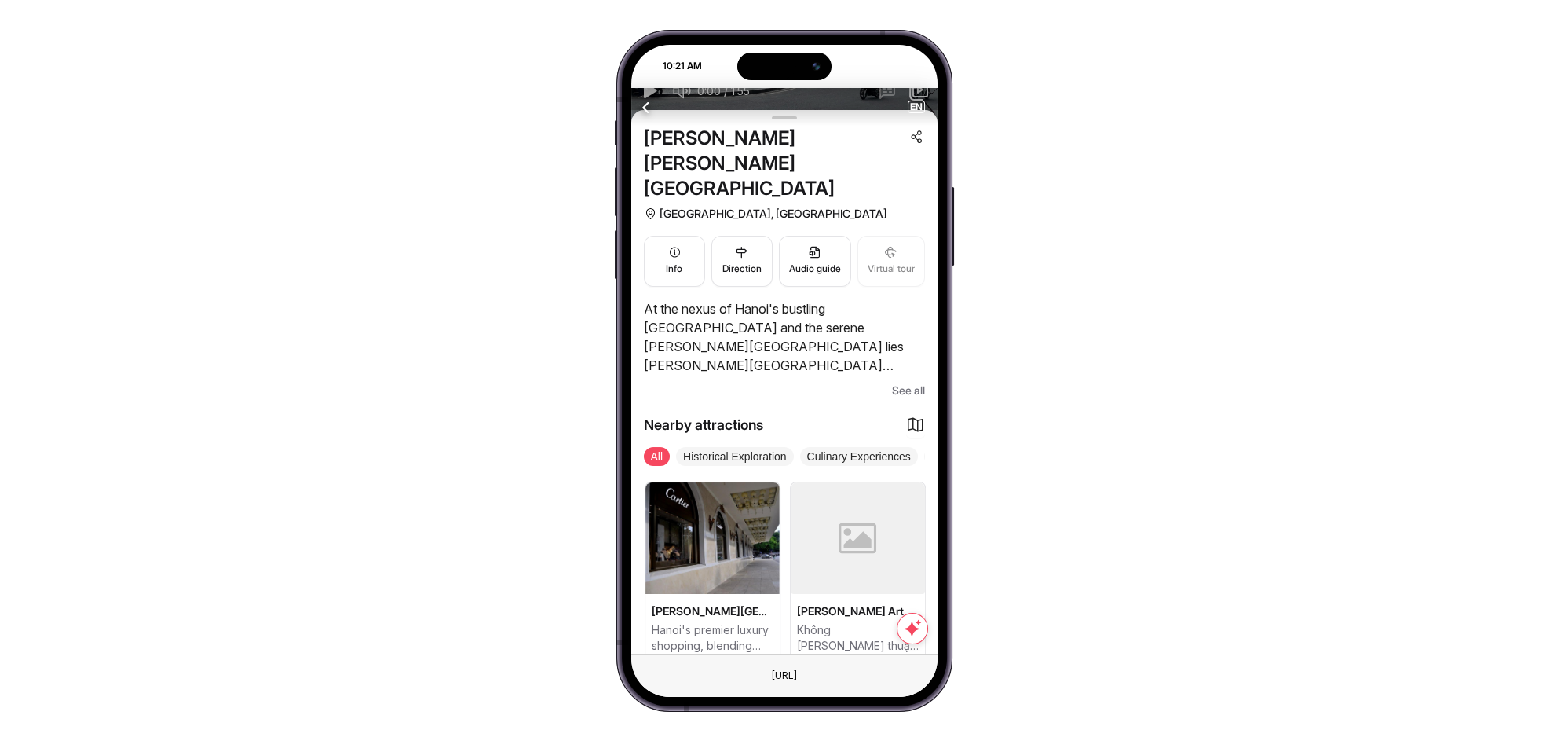
drag, startPoint x: 851, startPoint y: 551, endPoint x: 724, endPoint y: 574, distance: 129.1
click at [724, 574] on div "Trang Tien Plaza Hanoi's premier luxury shopping, blending history and elegance." at bounding box center [712, 571] width 135 height 179
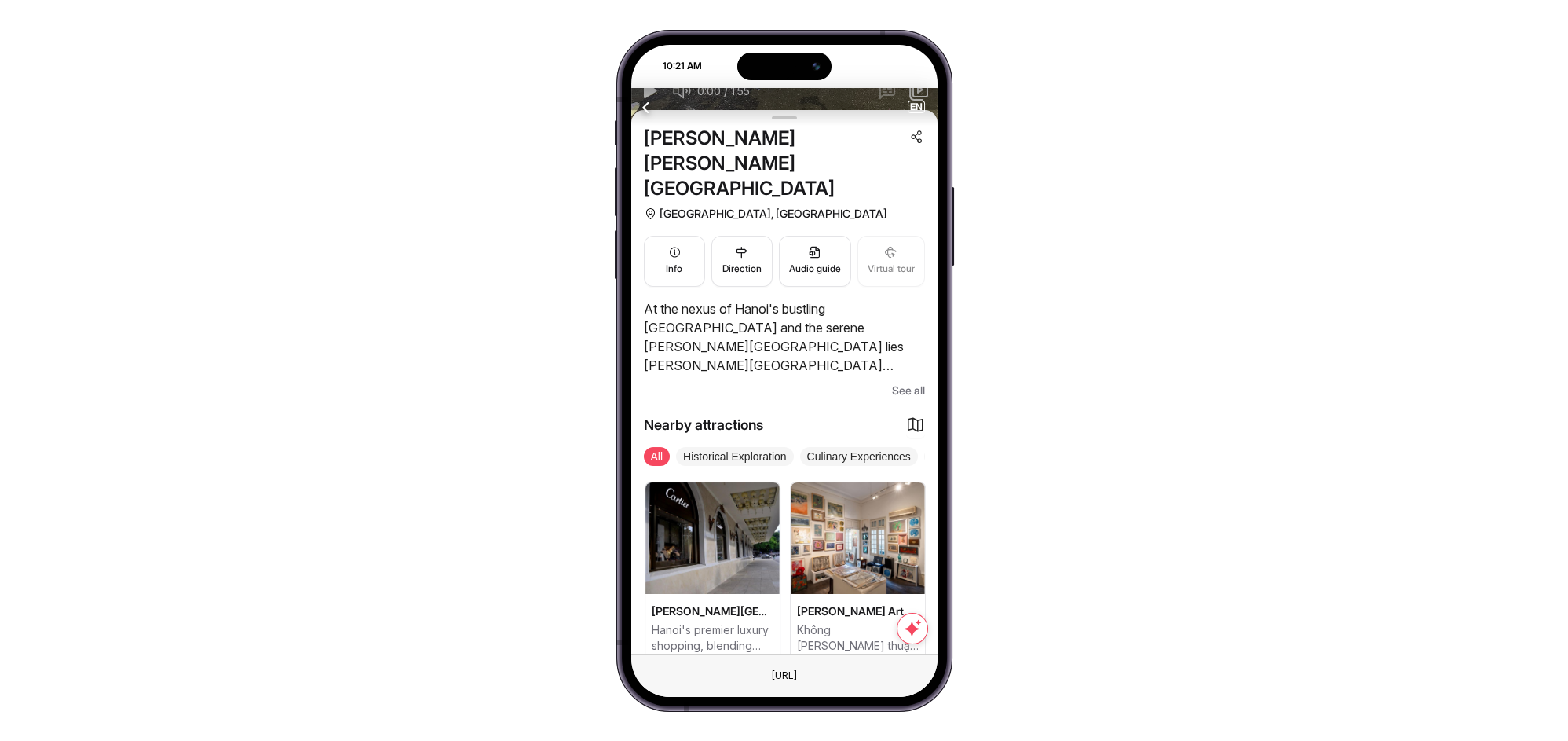
drag, startPoint x: 811, startPoint y: 537, endPoint x: 736, endPoint y: 554, distance: 76.9
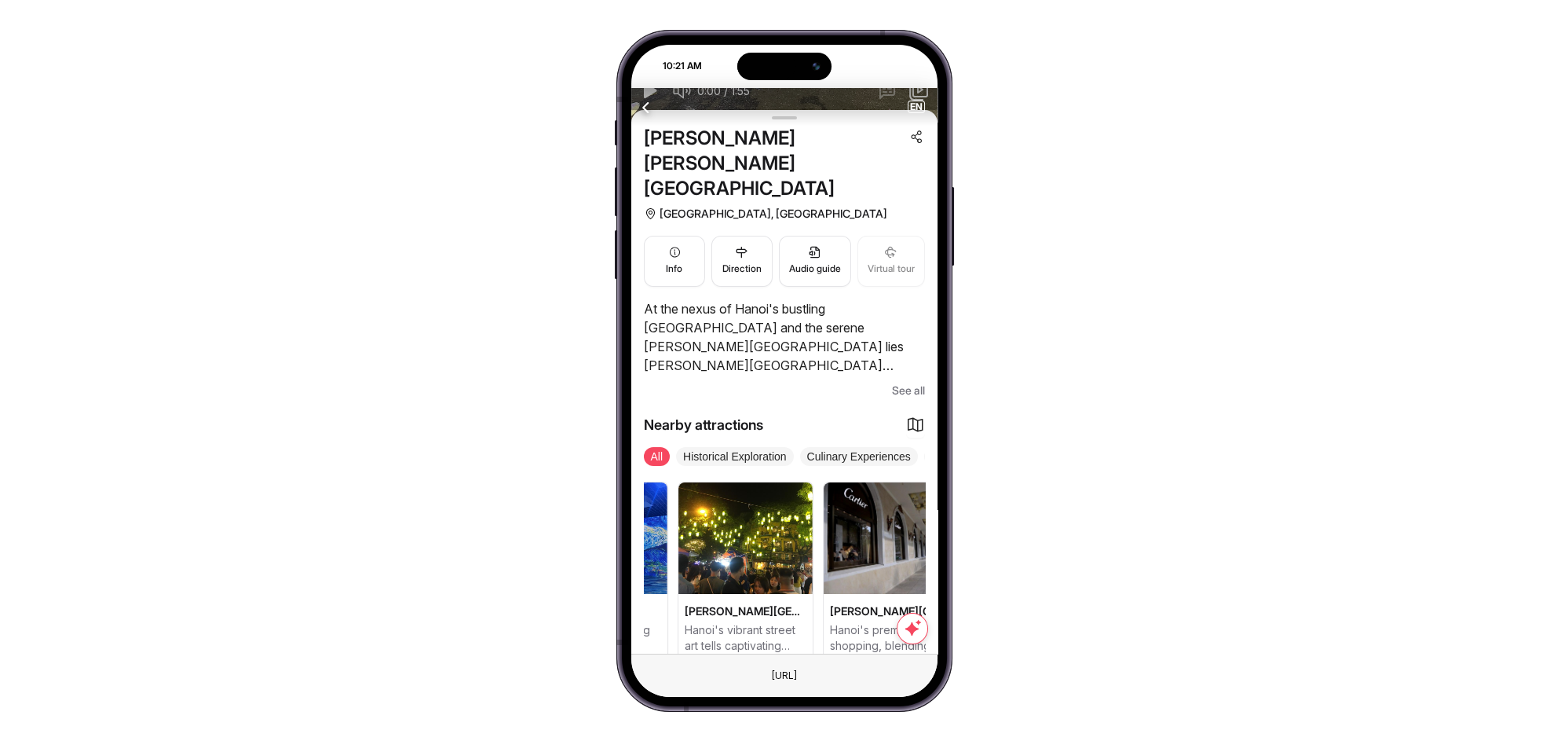
drag, startPoint x: 736, startPoint y: 554, endPoint x: 826, endPoint y: 542, distance: 90.8
click at [826, 542] on img at bounding box center [891, 537] width 135 height 112
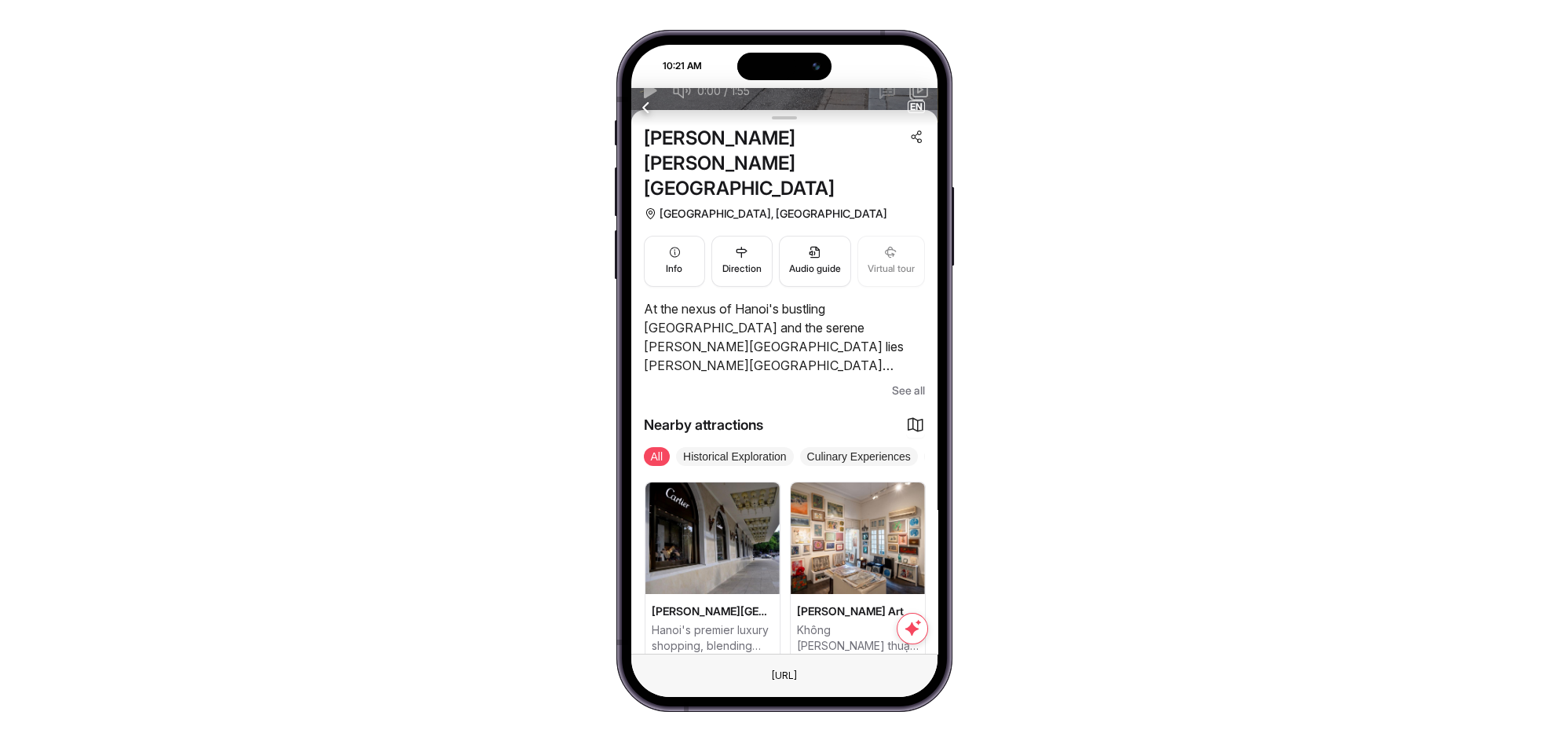
drag, startPoint x: 755, startPoint y: 508, endPoint x: 861, endPoint y: 557, distance: 116.8
click at [925, 546] on div "Dong Kinh Nghia Thuc Square Hà Nội, Vietnam Info Direction Audio guide Virtual …" at bounding box center [784, 395] width 306 height 569
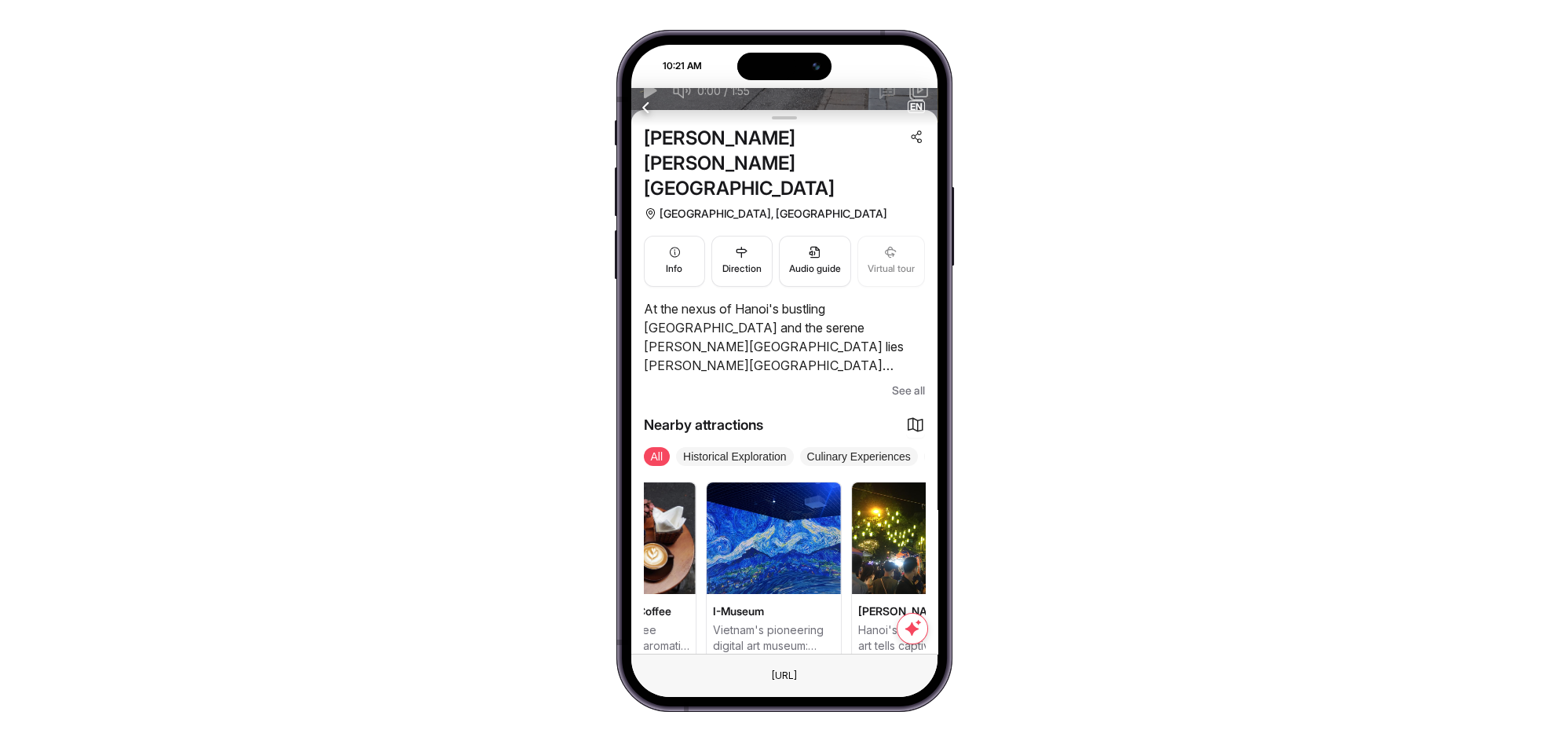
drag, startPoint x: 747, startPoint y: 557, endPoint x: 915, endPoint y: 553, distance: 168.0
click at [933, 548] on div "Dong Kinh Nghia Thuc Square Hà Nội, Vietnam Info Direction Audio guide Virtual …" at bounding box center [784, 395] width 306 height 569
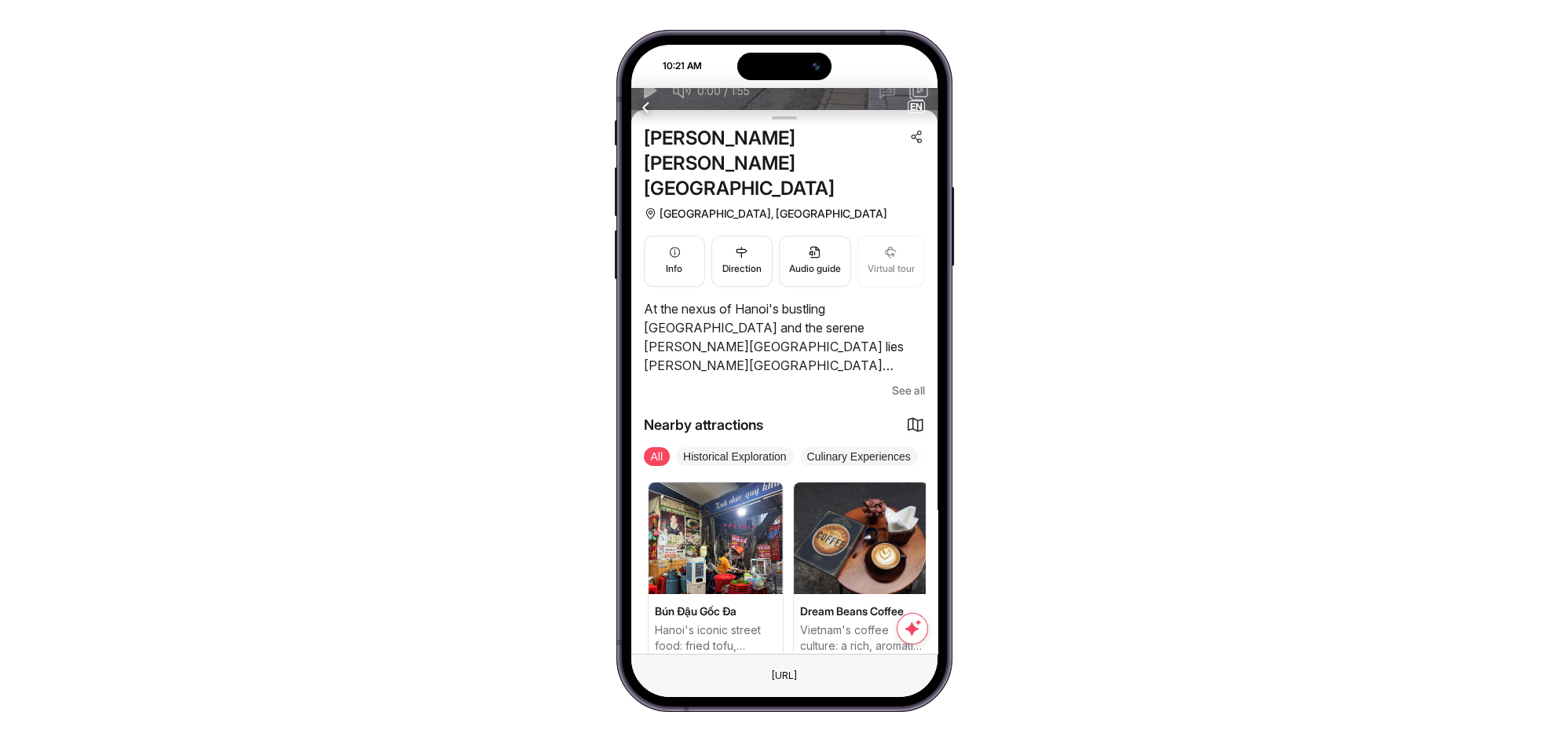
drag, startPoint x: 740, startPoint y: 550, endPoint x: 882, endPoint y: 547, distance: 142.0
